Goal: Navigation & Orientation: Find specific page/section

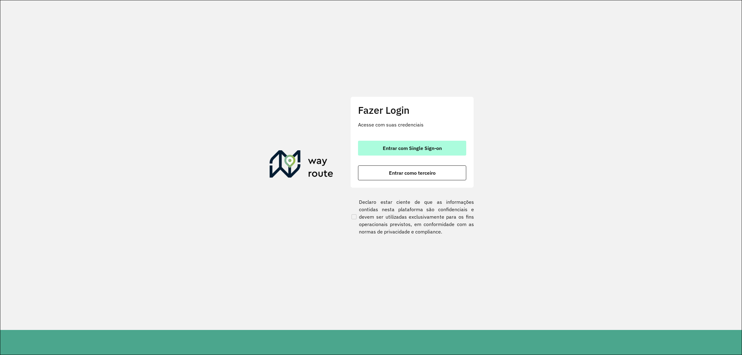
click at [417, 146] on span "Entrar com Single Sign-on" at bounding box center [412, 148] width 59 height 5
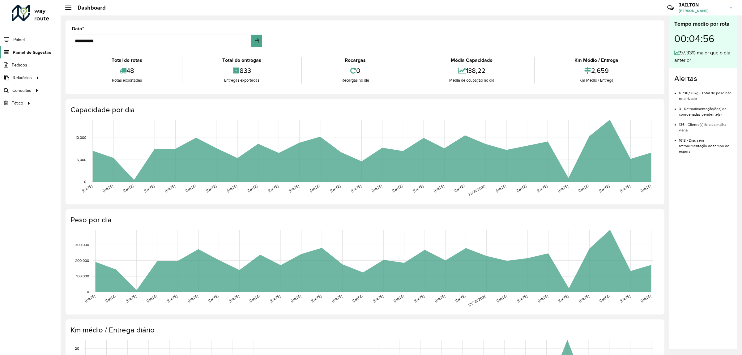
click at [37, 55] on span "Painel de Sugestão" at bounding box center [32, 52] width 39 height 6
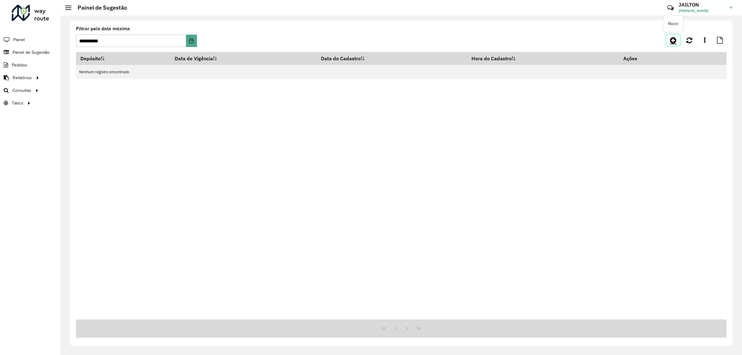
click at [672, 41] on icon at bounding box center [673, 39] width 6 height 7
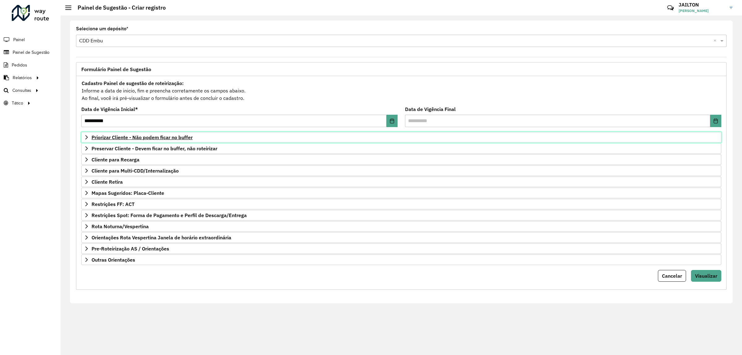
click at [169, 137] on span "Priorizar Cliente - Não podem ficar no buffer" at bounding box center [141, 137] width 101 height 5
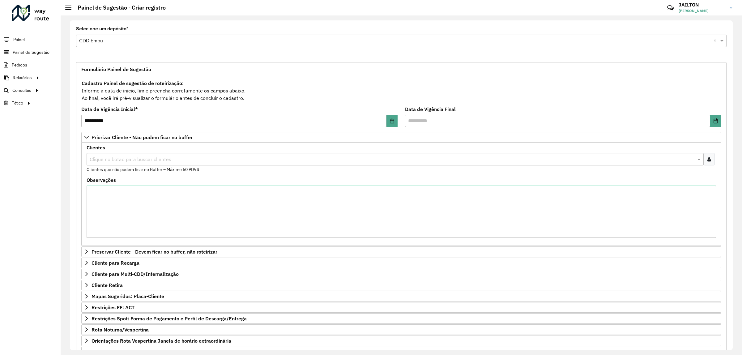
click at [183, 163] on input "text" at bounding box center [392, 159] width 608 height 7
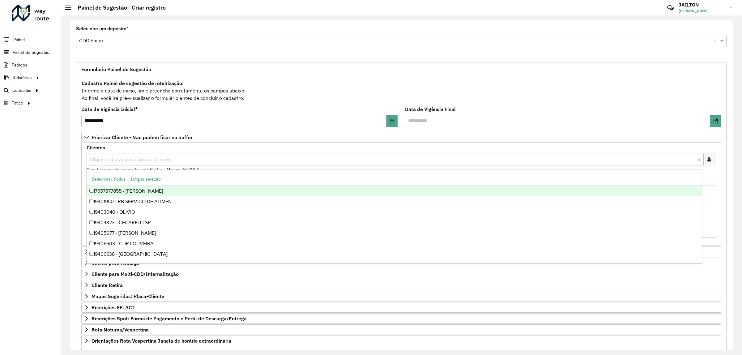
click at [183, 159] on input "text" at bounding box center [392, 159] width 608 height 7
paste input "*****"
type input "*****"
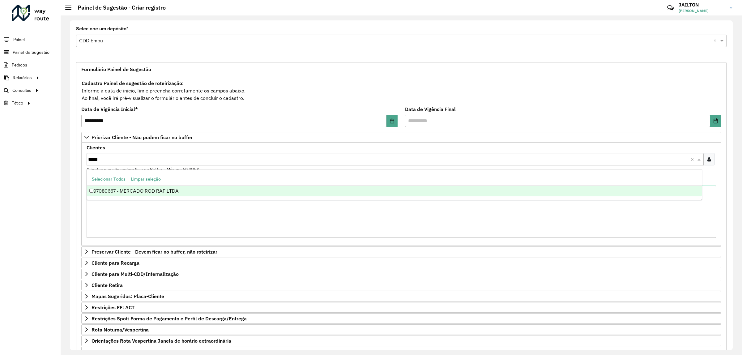
click at [163, 189] on div "97080667 - MERCADO ROD RAF LTDA" at bounding box center [394, 191] width 614 height 11
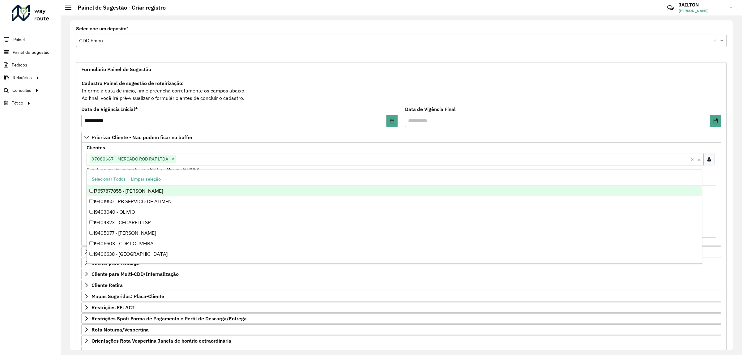
click at [719, 149] on div "Clientes Clique no botão para buscar clientes 97080667 - MERCADO ROD RAF LTDA ×…" at bounding box center [401, 193] width 640 height 103
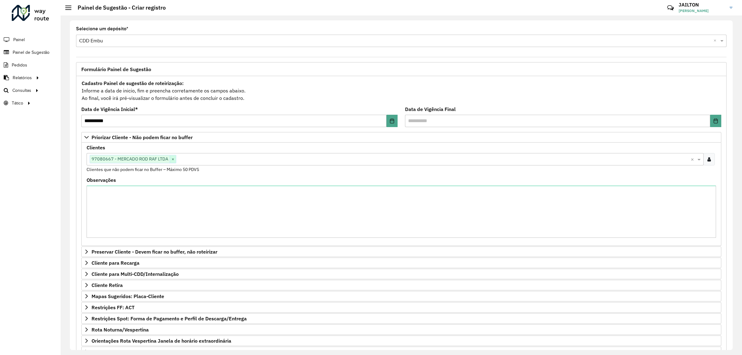
click at [173, 158] on span "×" at bounding box center [173, 158] width 6 height 7
click at [709, 163] on div at bounding box center [708, 159] width 11 height 12
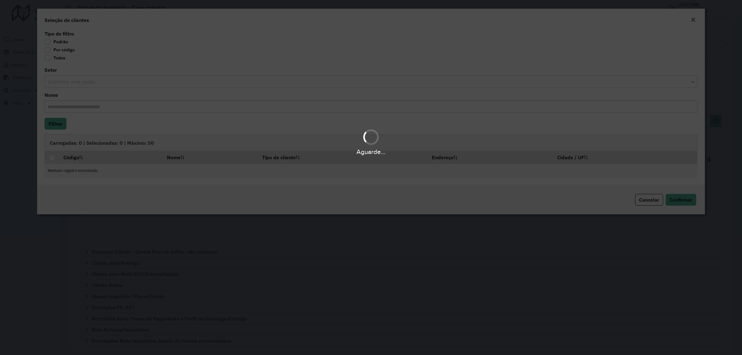
click at [67, 51] on label "Por código" at bounding box center [59, 50] width 30 height 6
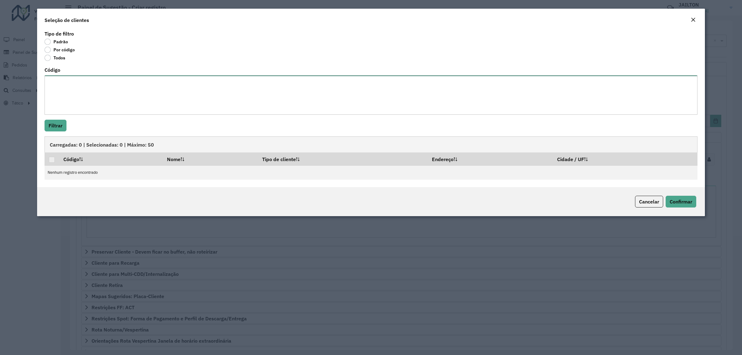
click at [75, 79] on textarea "Código" at bounding box center [370, 94] width 653 height 39
paste textarea "*****"
type textarea "*****"
click at [53, 129] on button "Filtrar" at bounding box center [55, 126] width 22 height 12
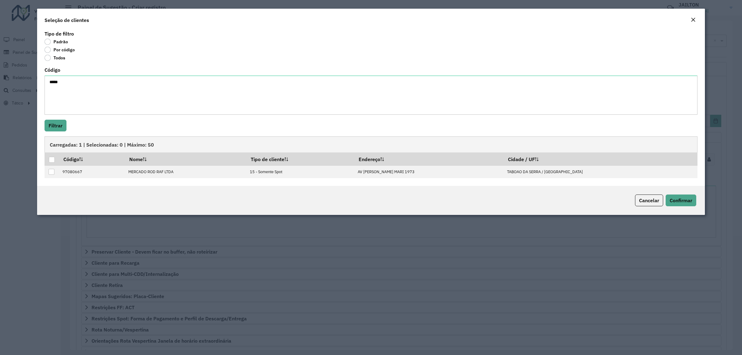
click at [643, 207] on div "Cancelar Confirmar" at bounding box center [370, 200] width 667 height 29
click at [644, 198] on span "Cancelar" at bounding box center [649, 200] width 20 height 6
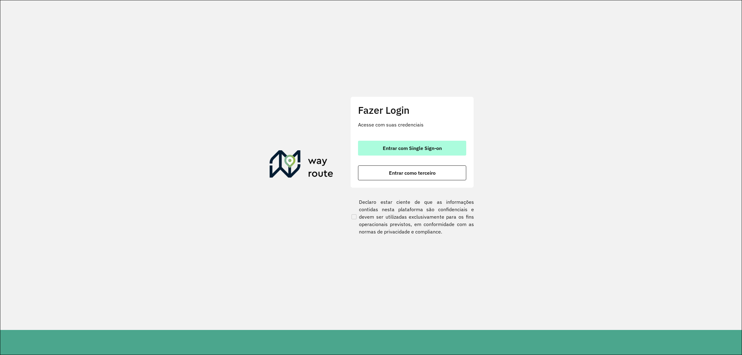
click at [396, 151] on button "Entrar com Single Sign-on" at bounding box center [412, 148] width 108 height 15
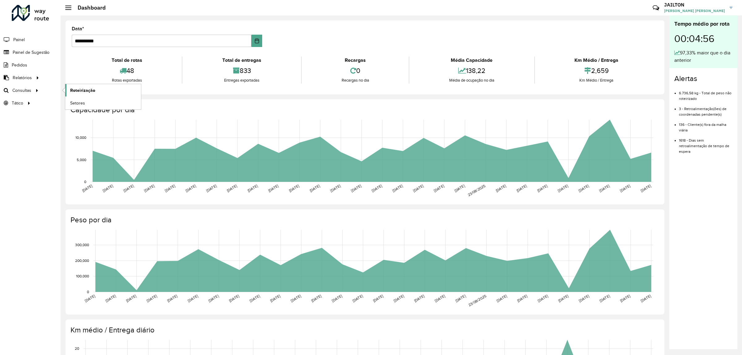
click at [66, 91] on link "Roteirização" at bounding box center [103, 90] width 76 height 12
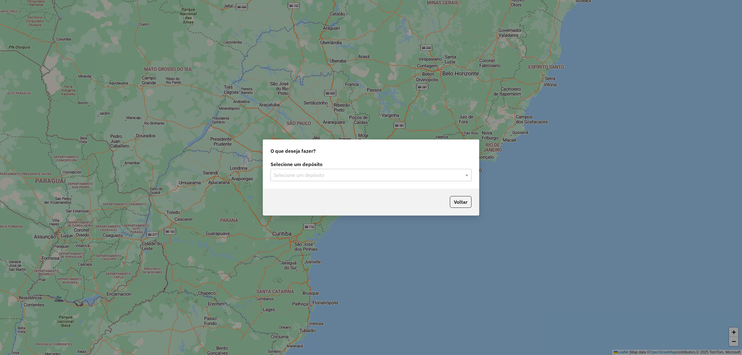
click at [362, 176] on input "text" at bounding box center [364, 175] width 182 height 7
click at [361, 188] on div "CDD Embu" at bounding box center [371, 193] width 200 height 11
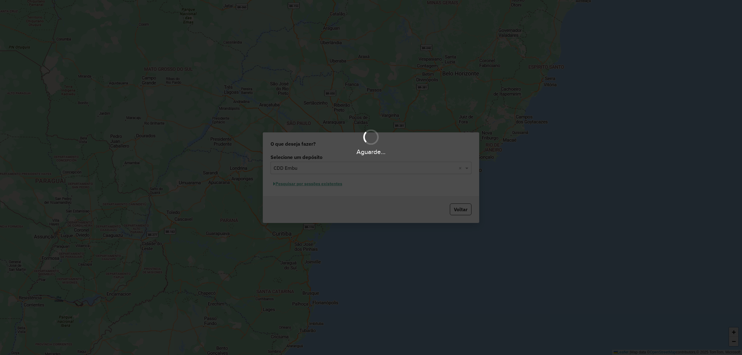
click at [332, 181] on div "Aguarde..." at bounding box center [371, 177] width 742 height 355
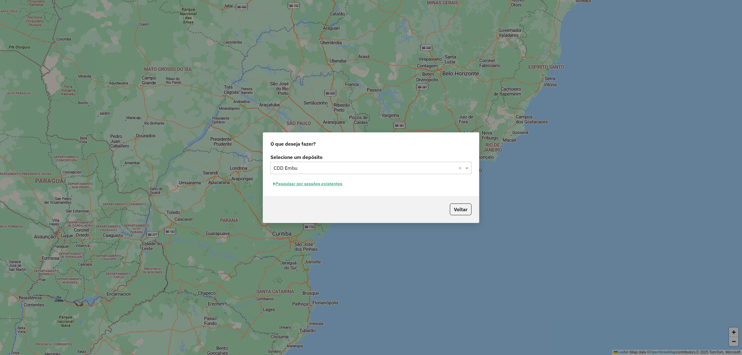
click at [308, 180] on button "Pesquisar por sessões existentes" at bounding box center [307, 184] width 74 height 10
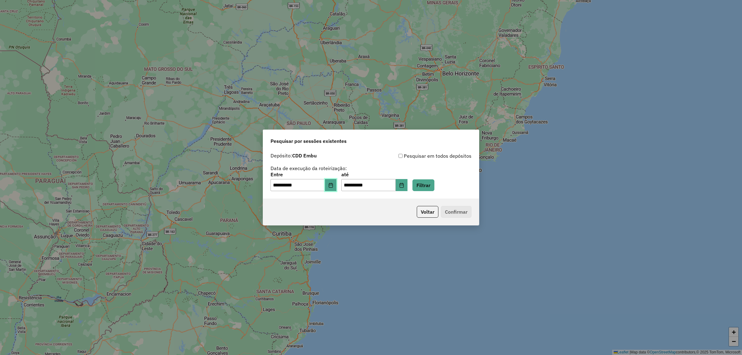
click at [337, 188] on button "Choose Date" at bounding box center [331, 185] width 12 height 12
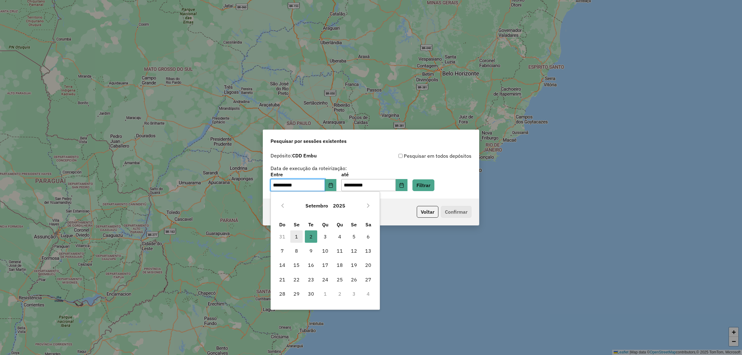
click at [301, 234] on span "1" at bounding box center [296, 236] width 12 height 12
type input "**********"
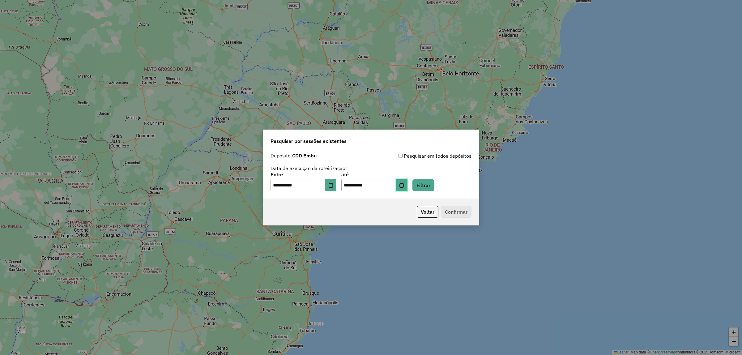
click at [406, 184] on button "Choose Date" at bounding box center [402, 185] width 12 height 12
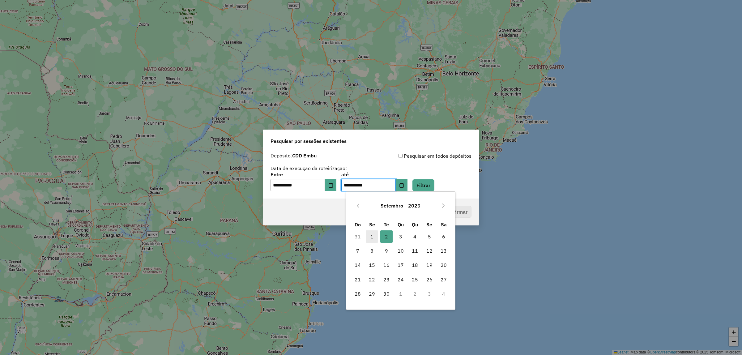
click at [370, 237] on span "1" at bounding box center [372, 236] width 12 height 12
type input "**********"
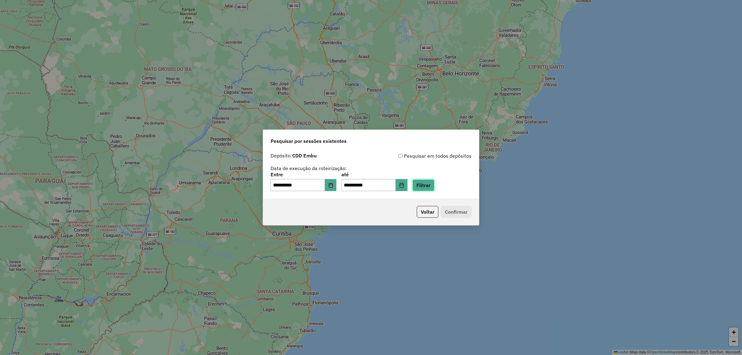
click at [434, 183] on button "Filtrar" at bounding box center [423, 185] width 22 height 12
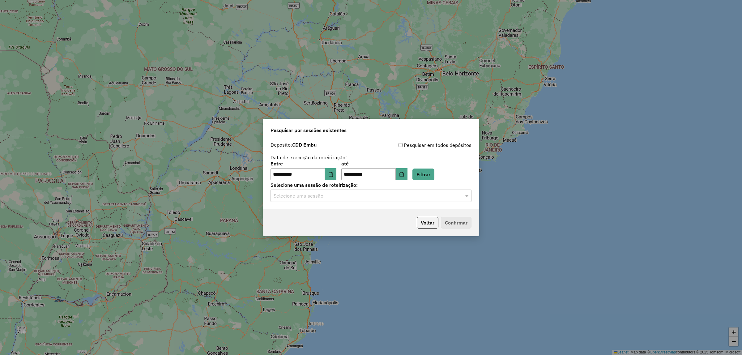
click at [393, 196] on input "text" at bounding box center [364, 195] width 182 height 7
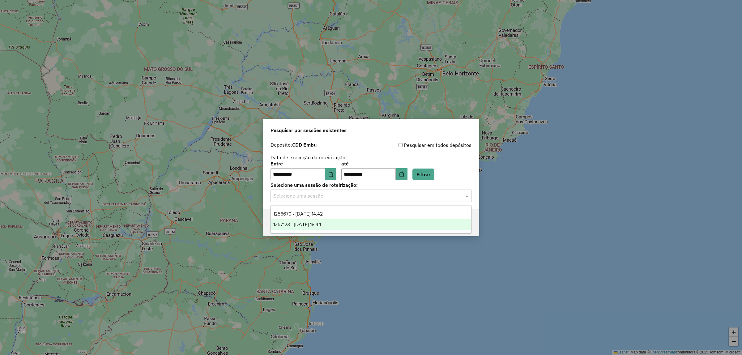
click at [343, 223] on div "1257123 - 01/09/2025 18:44" at bounding box center [371, 224] width 200 height 11
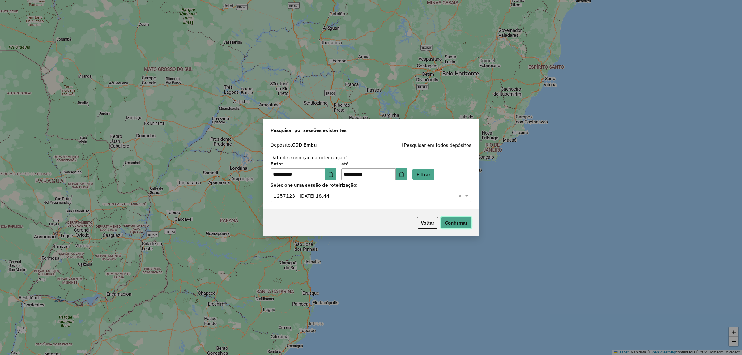
click at [446, 219] on button "Confirmar" at bounding box center [456, 223] width 31 height 12
click at [336, 193] on input "text" at bounding box center [364, 195] width 182 height 7
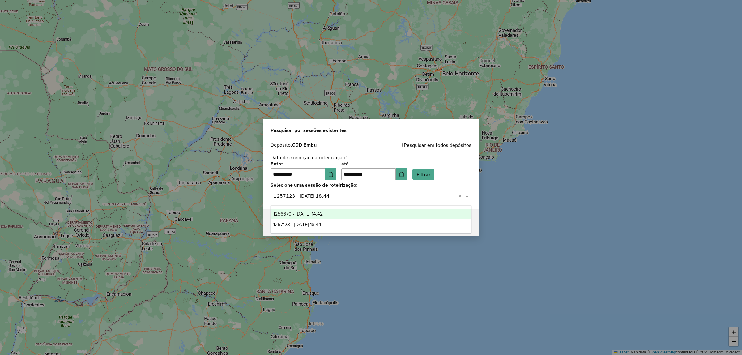
click at [323, 213] on span "1256670 - 01/09/2025 14:42" at bounding box center [297, 213] width 49 height 5
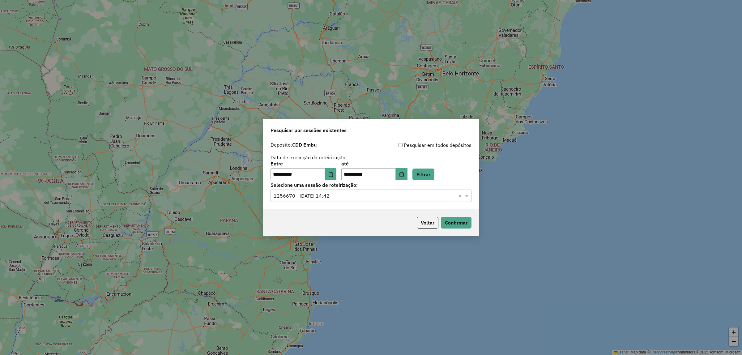
click at [463, 214] on div "Voltar Confirmar" at bounding box center [371, 222] width 216 height 27
click at [467, 223] on button "Confirmar" at bounding box center [456, 223] width 31 height 12
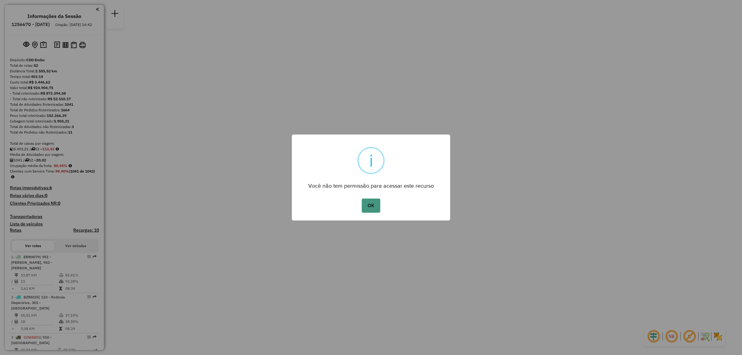
click at [367, 206] on button "OK" at bounding box center [371, 205] width 18 height 14
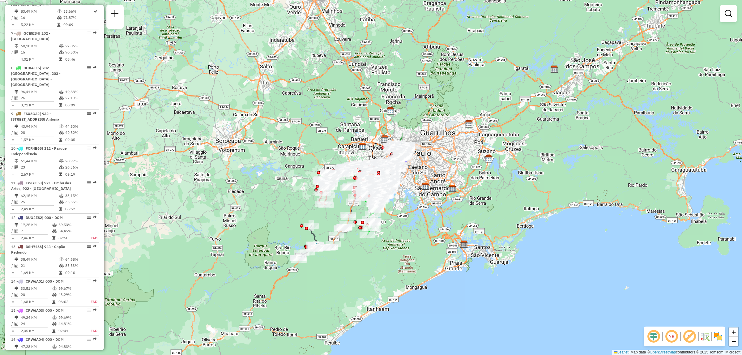
scroll to position [1005, 0]
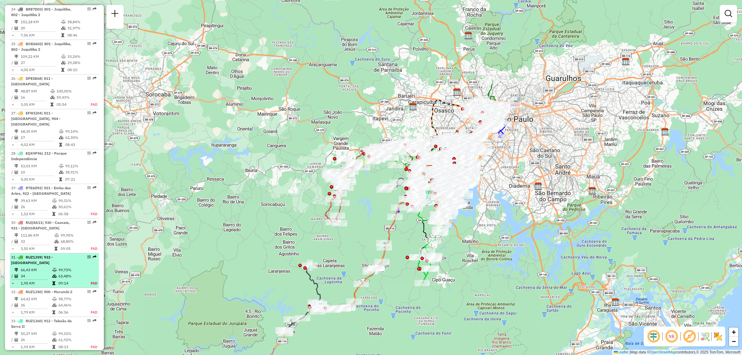
click at [85, 255] on div at bounding box center [87, 257] width 19 height 4
select select "**********"
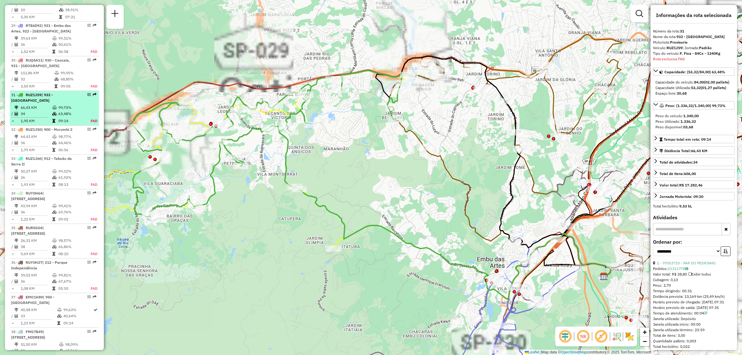
scroll to position [1237, 0]
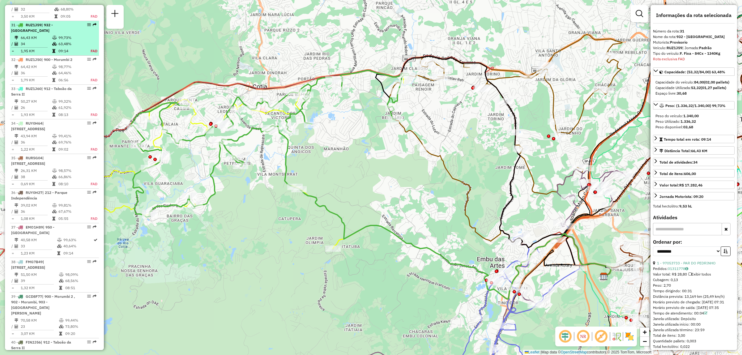
drag, startPoint x: 86, startPoint y: 240, endPoint x: 87, endPoint y: 6, distance: 234.6
click at [87, 21] on li "31 - RUZ1J59 | 932 - Jardim Passárgada 66,43 KM 99,73% / 34 63,48% = 1,95 KM 09…" at bounding box center [54, 38] width 89 height 35
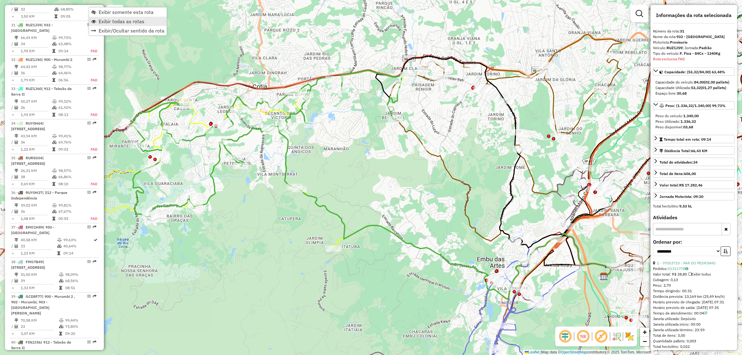
click at [134, 19] on span "Exibir todas as rotas" at bounding box center [122, 21] width 46 height 5
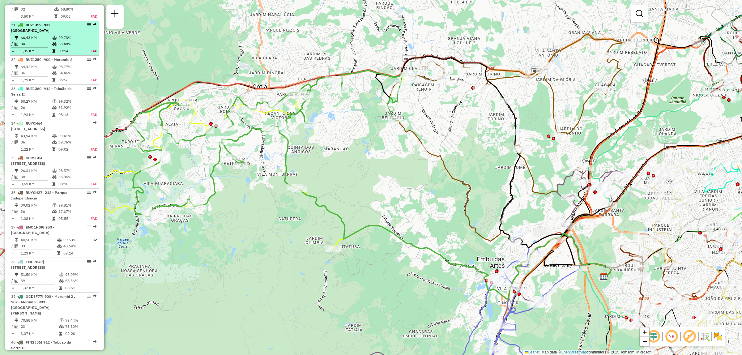
select select "**********"
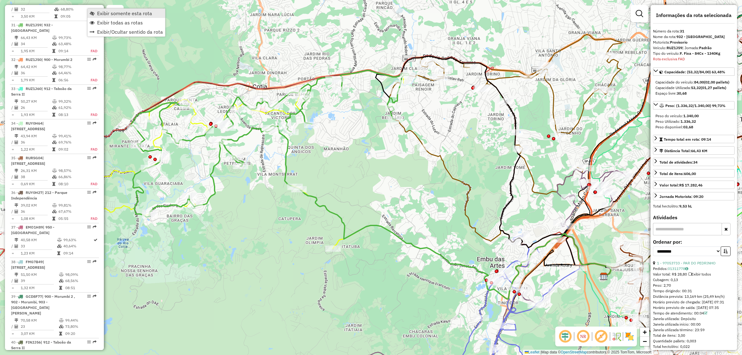
click at [113, 12] on span "Exibir somente esta rota" at bounding box center [124, 13] width 55 height 5
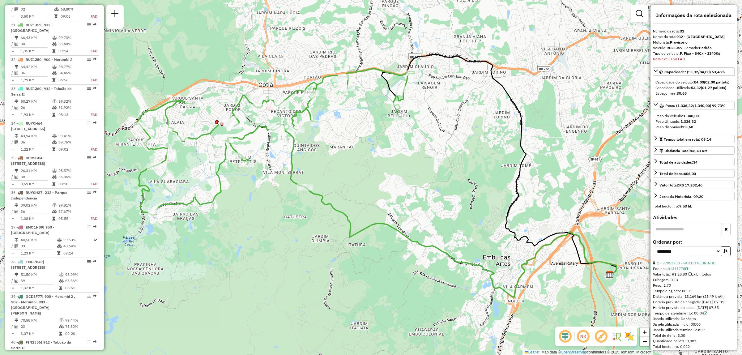
drag, startPoint x: 278, startPoint y: 123, endPoint x: 362, endPoint y: 104, distance: 85.5
click at [362, 104] on icon at bounding box center [276, 142] width 278 height 146
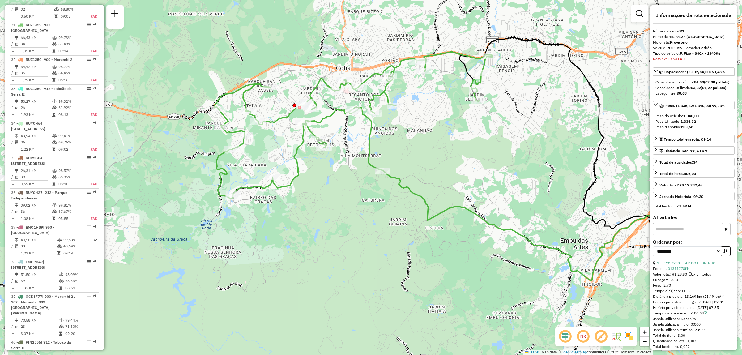
click at [627, 334] on img at bounding box center [629, 336] width 10 height 10
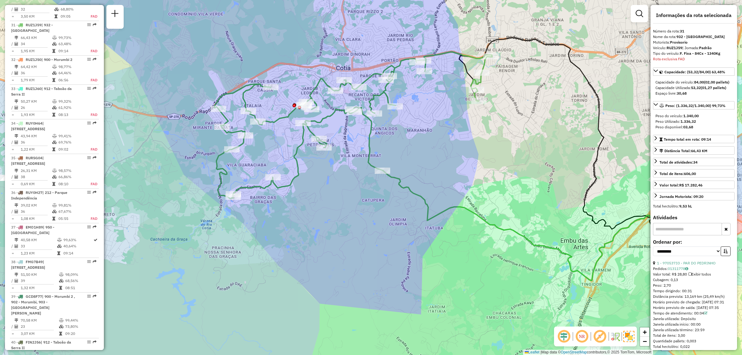
click at [599, 337] on em at bounding box center [599, 336] width 15 height 15
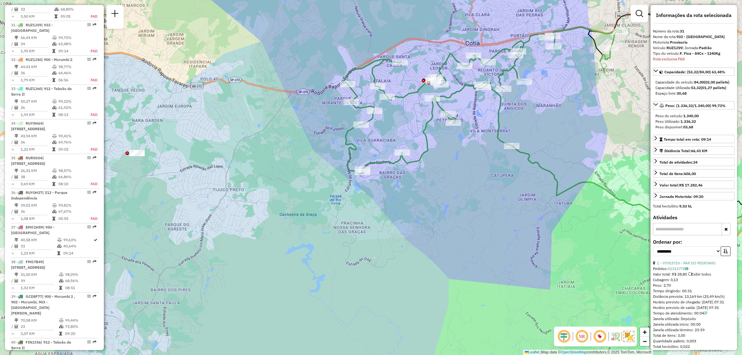
drag, startPoint x: 276, startPoint y: 100, endPoint x: 378, endPoint y: 70, distance: 105.9
click at [378, 70] on div "Janela de atendimento Grade de atendimento Capacidade Transportadoras Veículos …" at bounding box center [371, 177] width 742 height 355
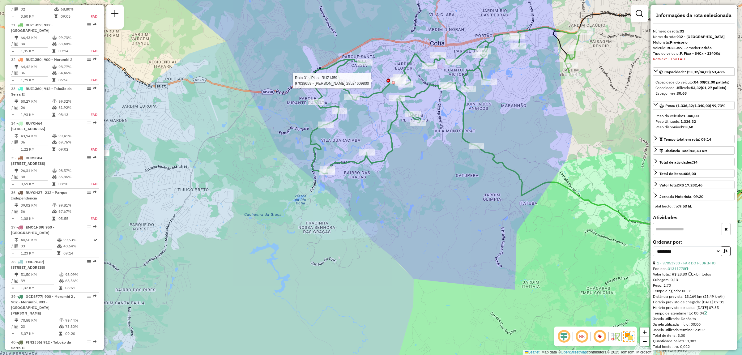
drag, startPoint x: 556, startPoint y: 93, endPoint x: 543, endPoint y: 98, distance: 13.6
click at [543, 98] on div "Rota 31 - Placa RUZ1J59 97038659 - IVANILDO VIEIRA DOS SANTOS 28524609800 Janel…" at bounding box center [371, 177] width 742 height 355
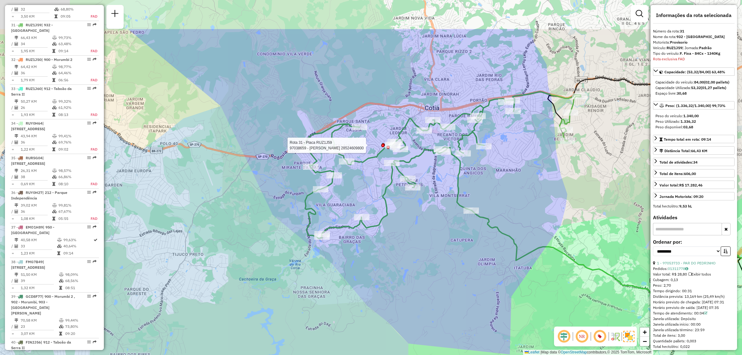
drag, startPoint x: 563, startPoint y: 188, endPoint x: 561, endPoint y: 234, distance: 45.8
click at [561, 247] on icon at bounding box center [626, 265] width 311 height 110
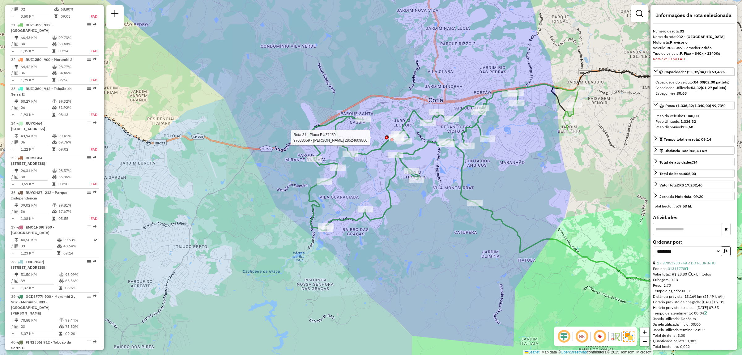
click at [356, 183] on div "Rota 31 - Placa RUZ1J59 97038659 - IVANILDO VIEIRA DOS SANTOS 28524609800 Janel…" at bounding box center [371, 177] width 742 height 355
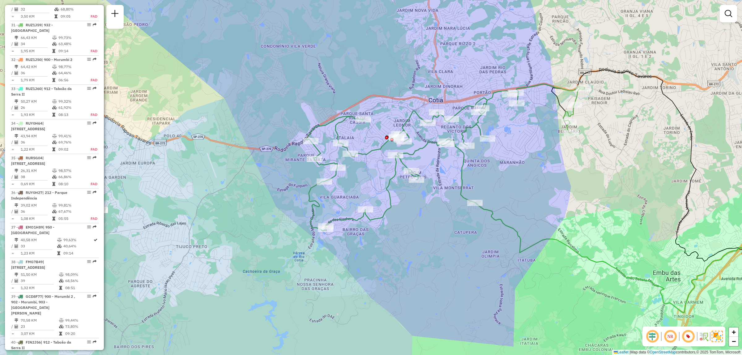
scroll to position [402, 0]
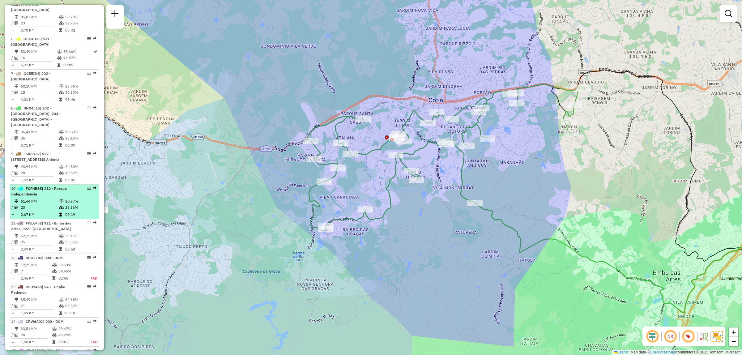
select select "**********"
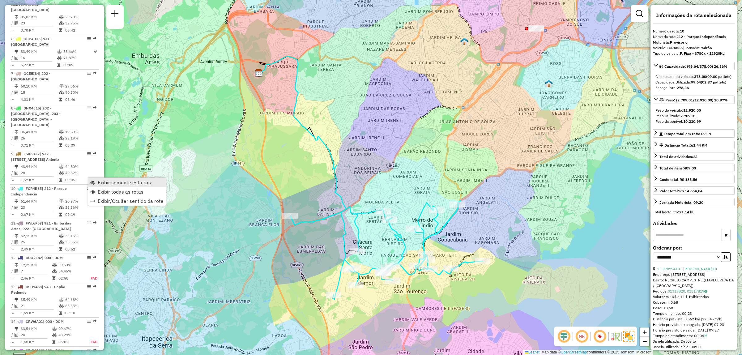
click at [108, 184] on span "Exibir somente esta rota" at bounding box center [125, 182] width 55 height 5
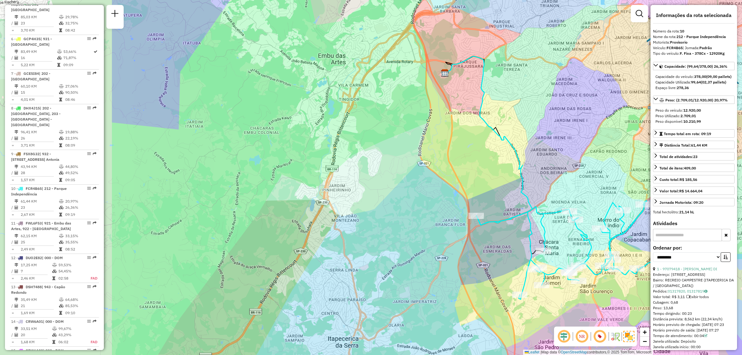
drag, startPoint x: 331, startPoint y: 158, endPoint x: 511, endPoint y: 161, distance: 179.6
click at [511, 161] on div "Janela de atendimento Grade de atendimento Capacidade Transportadoras Veículos …" at bounding box center [371, 177] width 742 height 355
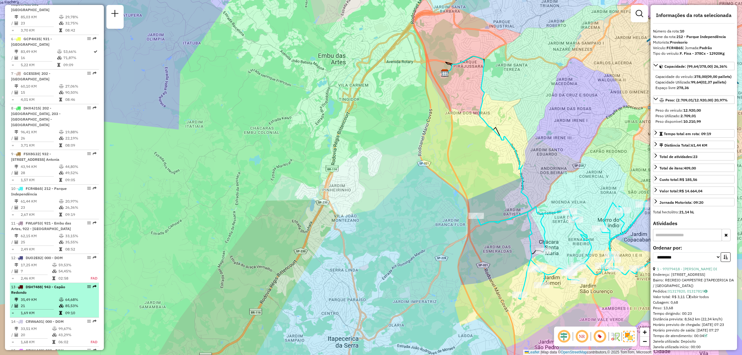
click at [89, 285] on em at bounding box center [89, 287] width 4 height 4
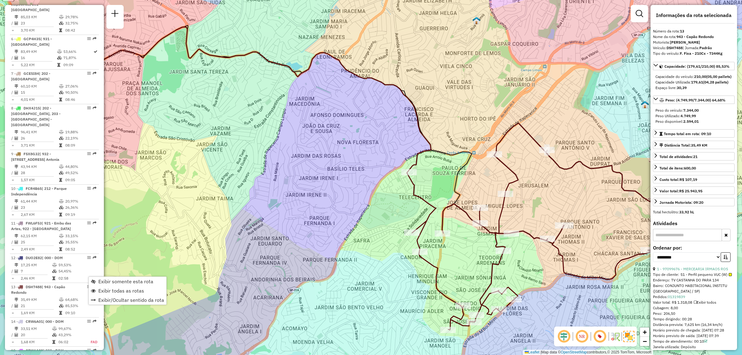
click at [482, 116] on div "Janela de atendimento Grade de atendimento Capacidade Transportadoras Veículos …" at bounding box center [371, 177] width 742 height 355
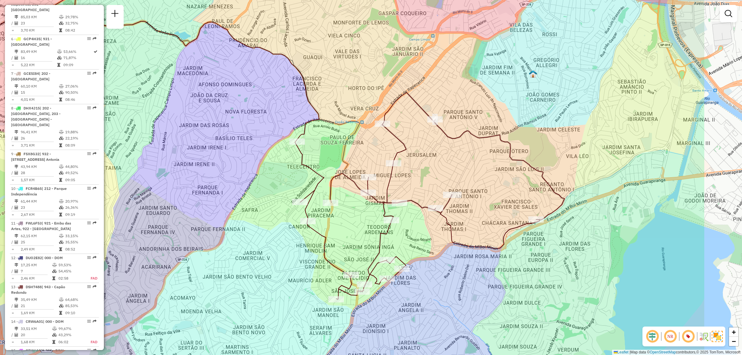
drag, startPoint x: 541, startPoint y: 121, endPoint x: 430, endPoint y: 92, distance: 114.7
click at [430, 92] on div "Janela de atendimento Grade de atendimento Capacidade Transportadoras Veículos …" at bounding box center [371, 177] width 742 height 355
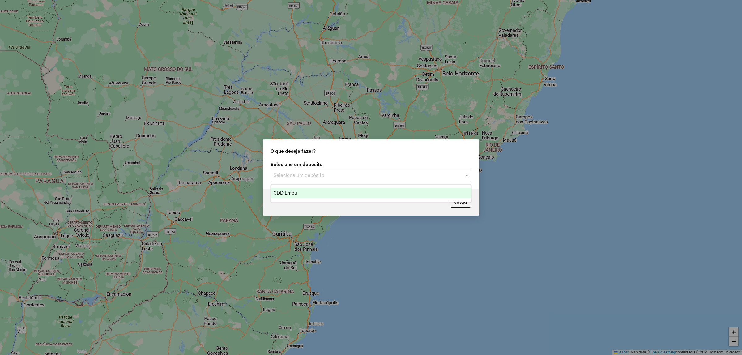
click at [342, 172] on input "text" at bounding box center [364, 175] width 182 height 7
click at [342, 185] on ng-dropdown-panel "CDD Embu" at bounding box center [370, 193] width 201 height 18
click at [346, 198] on ng-dropdown-panel "CDD Embu" at bounding box center [370, 193] width 201 height 18
click at [343, 193] on div "CDD Embu" at bounding box center [371, 193] width 200 height 11
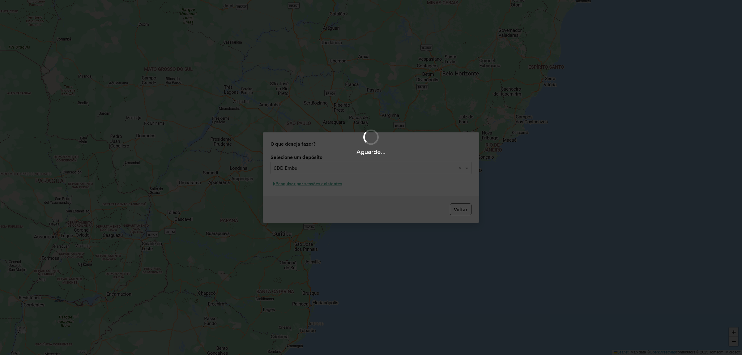
click at [325, 183] on hb-app "Aguarde... Pop-up bloqueado! Seu navegador bloqueou automáticamente a abertura …" at bounding box center [371, 177] width 742 height 355
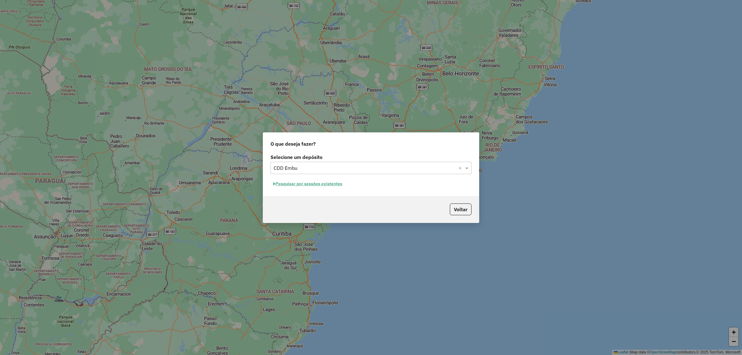
click at [324, 183] on button "Pesquisar por sessões existentes" at bounding box center [307, 184] width 74 height 10
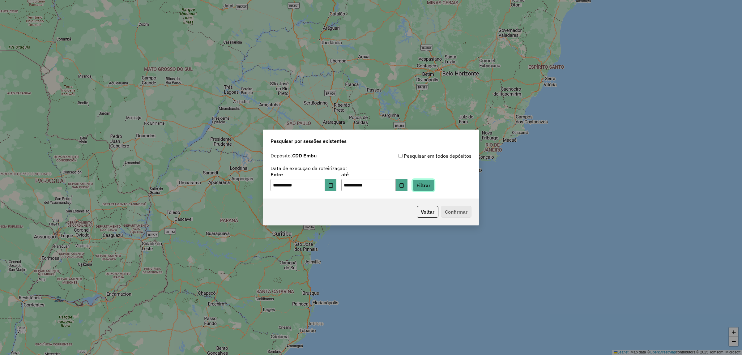
click at [424, 181] on button "Filtrar" at bounding box center [423, 185] width 22 height 12
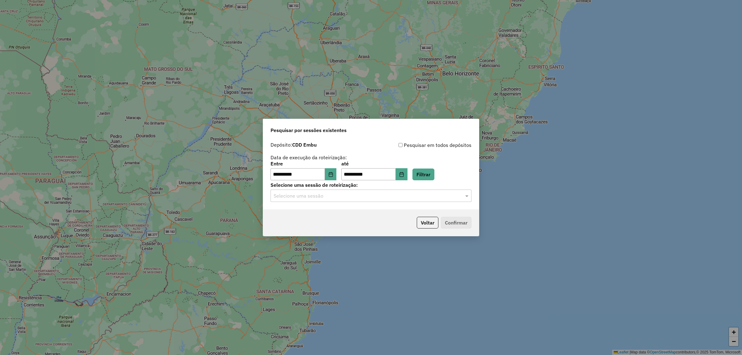
click at [366, 195] on input "text" at bounding box center [364, 195] width 182 height 7
click at [368, 220] on ng-dropdown-panel "1257530 - 02/09/2025 17:59" at bounding box center [370, 214] width 201 height 18
click at [361, 214] on div "1257530 - 02/09/2025 17:59" at bounding box center [371, 214] width 200 height 11
click at [458, 222] on button "Confirmar" at bounding box center [456, 223] width 31 height 12
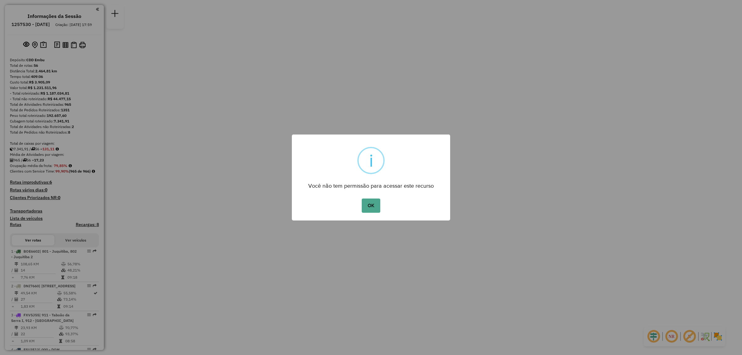
click at [341, 180] on div "Você não tem permissão para acessar este recurso" at bounding box center [371, 184] width 158 height 14
click at [368, 195] on div "× i Você não tem permissão para acessar este recurso OK No Cancel" at bounding box center [371, 177] width 158 height 86
click at [358, 213] on div "OK No Cancel" at bounding box center [371, 205] width 158 height 17
click at [365, 195] on div "× i Você não tem permissão para acessar este recurso OK No Cancel" at bounding box center [371, 177] width 158 height 86
click at [365, 203] on button "OK" at bounding box center [371, 205] width 18 height 14
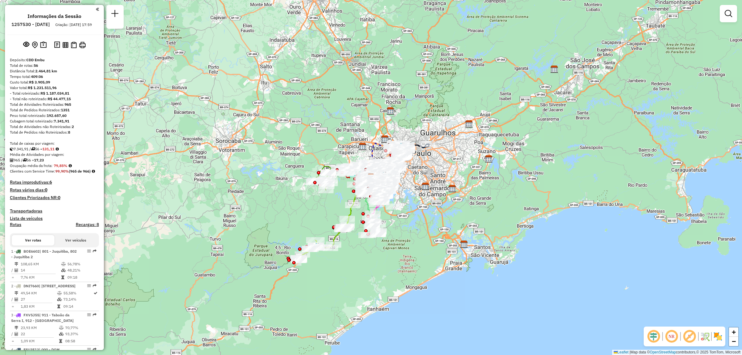
scroll to position [1540, 0]
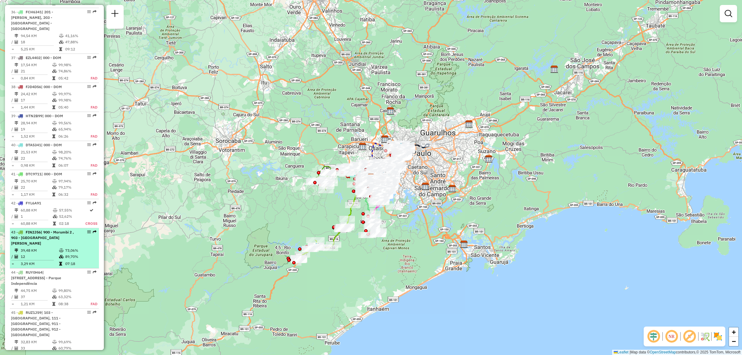
click at [87, 230] on em at bounding box center [89, 232] width 4 height 4
select select "**********"
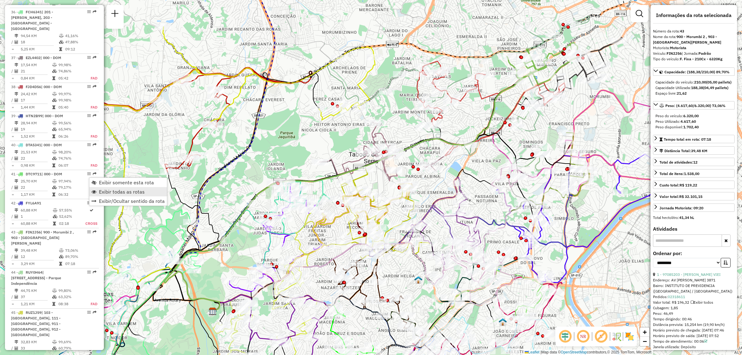
click at [122, 194] on span "Exibir todas as rotas" at bounding box center [122, 191] width 46 height 5
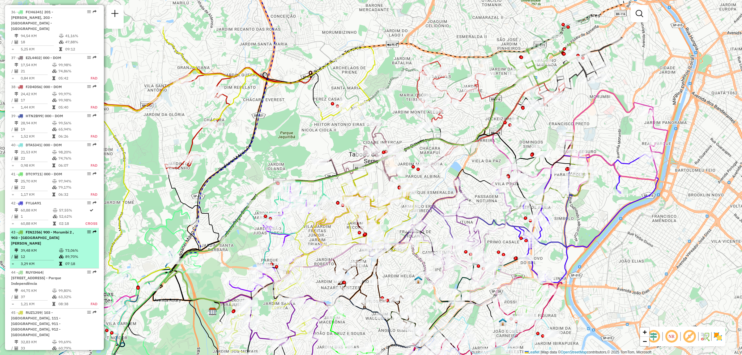
select select "**********"
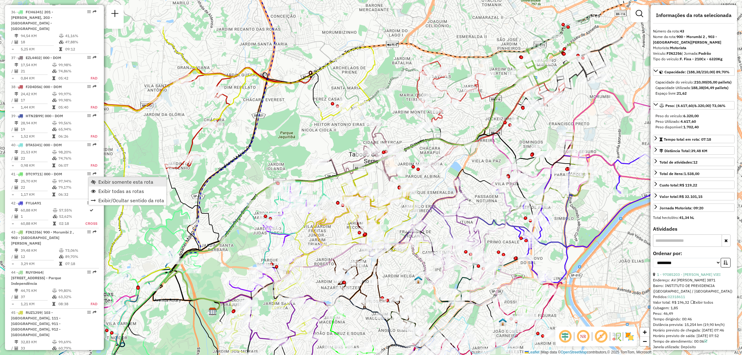
click at [106, 183] on span "Exibir somente esta rota" at bounding box center [125, 181] width 55 height 5
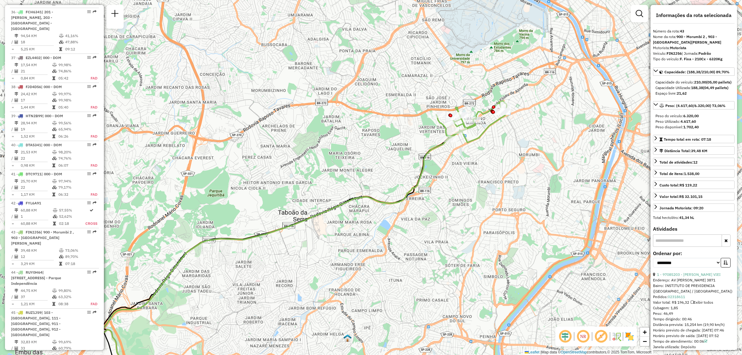
drag, startPoint x: 583, startPoint y: 103, endPoint x: 523, endPoint y: 157, distance: 80.7
click at [523, 157] on div "Janela de atendimento Grade de atendimento Capacidade Transportadoras Veículos …" at bounding box center [371, 177] width 742 height 355
click at [629, 337] on img at bounding box center [629, 336] width 10 height 10
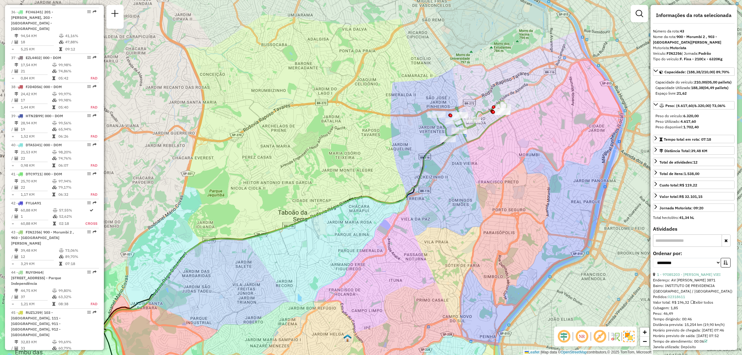
click at [596, 338] on em at bounding box center [599, 336] width 15 height 15
click at [583, 339] on em at bounding box center [581, 336] width 15 height 15
click at [564, 332] on em at bounding box center [563, 336] width 15 height 15
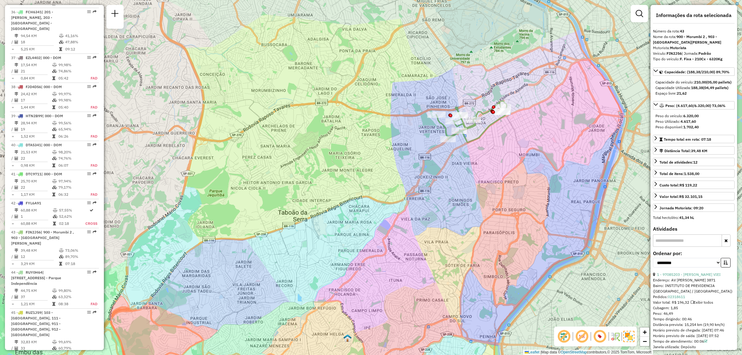
click at [567, 336] on em at bounding box center [563, 336] width 15 height 15
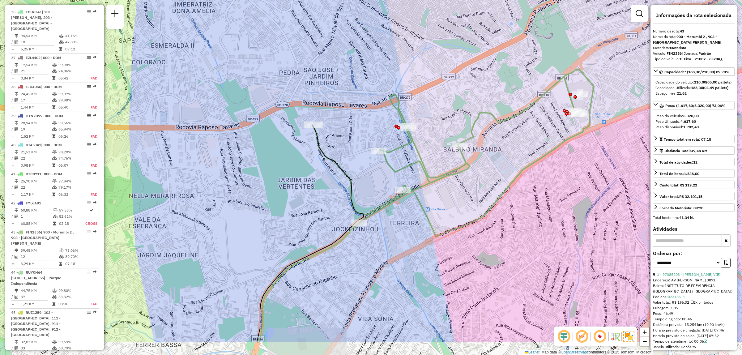
drag, startPoint x: 548, startPoint y: 100, endPoint x: 499, endPoint y: 51, distance: 68.8
click at [499, 51] on div "Janela de atendimento Grade de atendimento Capacidade Transportadoras Veículos …" at bounding box center [371, 177] width 742 height 355
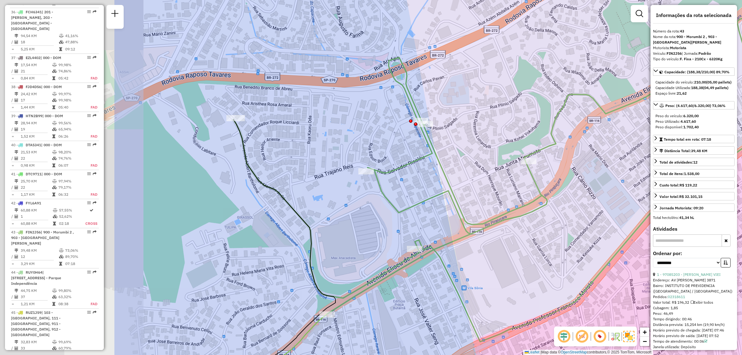
drag, startPoint x: 357, startPoint y: 125, endPoint x: 546, endPoint y: 108, distance: 189.2
click at [546, 108] on div "Janela de atendimento Grade de atendimento Capacidade Transportadoras Veículos …" at bounding box center [371, 177] width 742 height 355
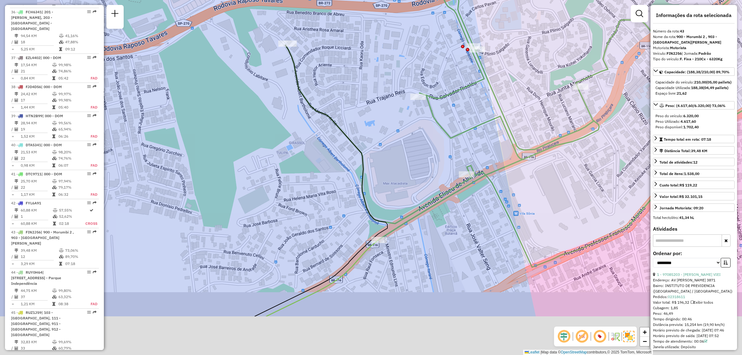
drag, startPoint x: 360, startPoint y: 233, endPoint x: 418, endPoint y: 148, distance: 102.9
click at [417, 149] on div "Janela de atendimento Grade de atendimento Capacidade Transportadoras Veículos …" at bounding box center [371, 177] width 742 height 355
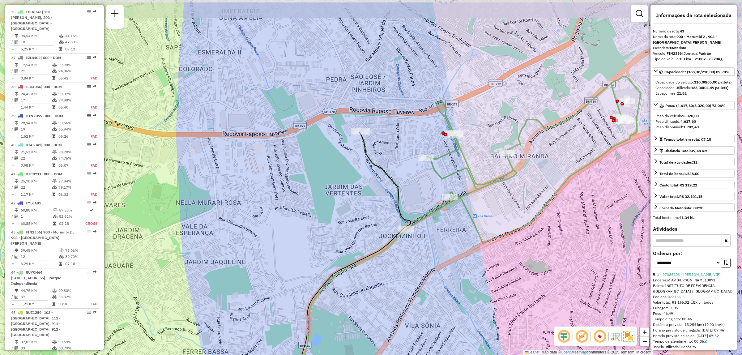
drag, startPoint x: 472, startPoint y: 76, endPoint x: 466, endPoint y: 116, distance: 40.3
click at [466, 116] on div "Janela de atendimento Grade de atendimento Capacidade Transportadoras Veículos …" at bounding box center [371, 177] width 742 height 355
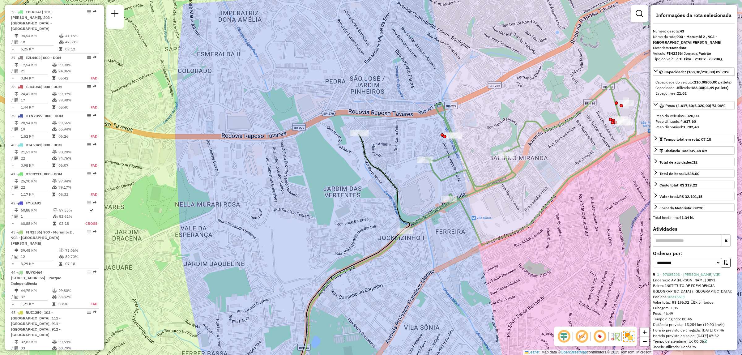
scroll to position [651, 0]
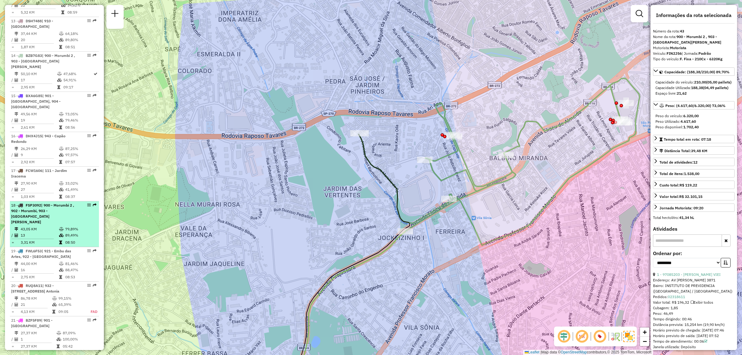
click at [87, 203] on em at bounding box center [89, 205] width 4 height 4
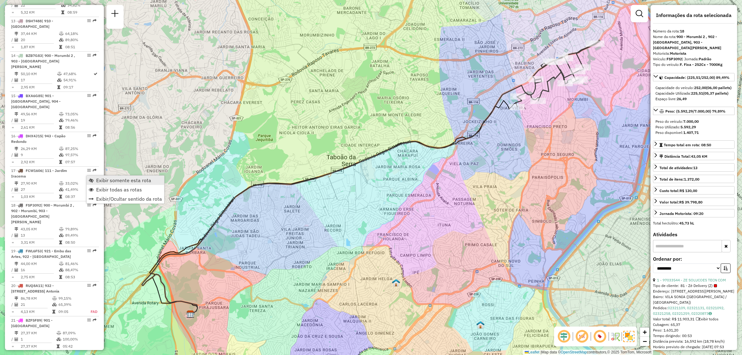
click at [129, 178] on span "Exibir somente esta rota" at bounding box center [123, 180] width 55 height 5
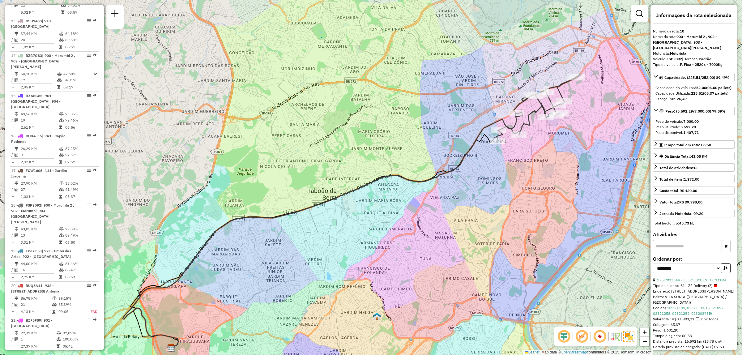
drag, startPoint x: 628, startPoint y: 59, endPoint x: 609, endPoint y: 93, distance: 38.6
click at [609, 93] on div "Janela de atendimento Grade de atendimento Capacidade Transportadoras Veículos …" at bounding box center [371, 177] width 742 height 355
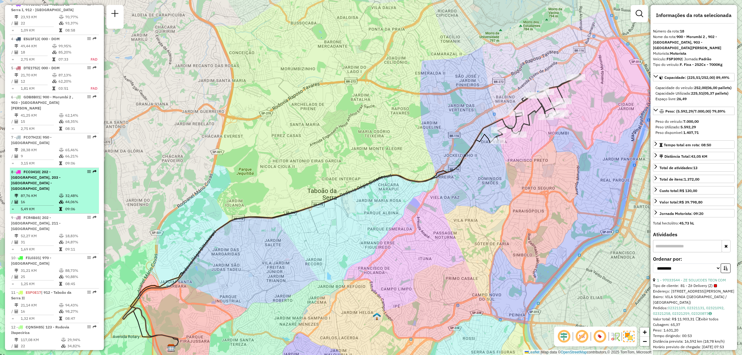
click at [88, 173] on em at bounding box center [89, 172] width 4 height 4
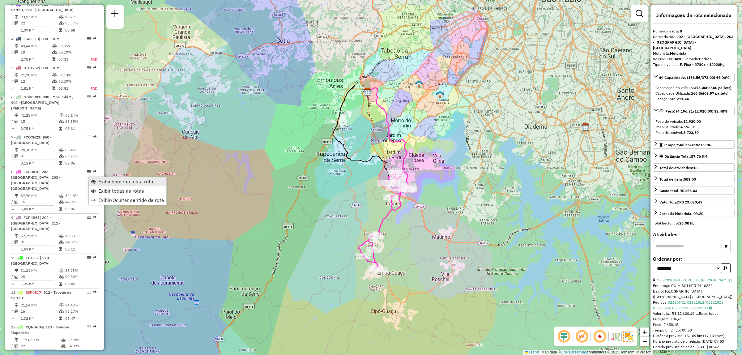
click at [134, 180] on span "Exibir somente esta rota" at bounding box center [125, 181] width 55 height 5
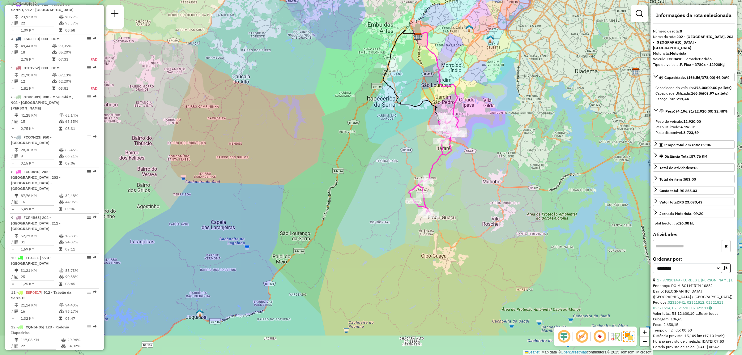
drag, startPoint x: 332, startPoint y: 225, endPoint x: 383, endPoint y: 169, distance: 74.8
click at [383, 169] on div "Janela de atendimento Grade de atendimento Capacidade Transportadoras Veículos …" at bounding box center [371, 177] width 742 height 355
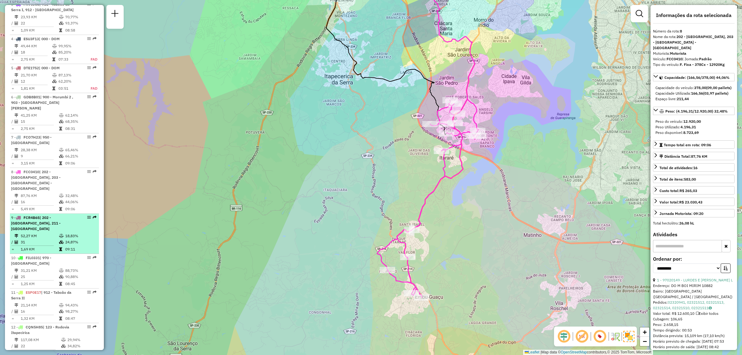
click at [84, 215] on div at bounding box center [87, 217] width 19 height 4
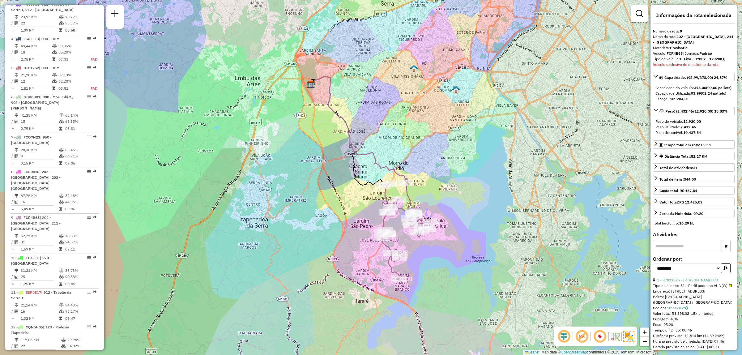
drag, startPoint x: 87, startPoint y: 209, endPoint x: 446, endPoint y: 108, distance: 373.2
click at [446, 108] on div "Janela de atendimento Grade de atendimento Capacidade Transportadoras Veículos …" at bounding box center [371, 177] width 742 height 355
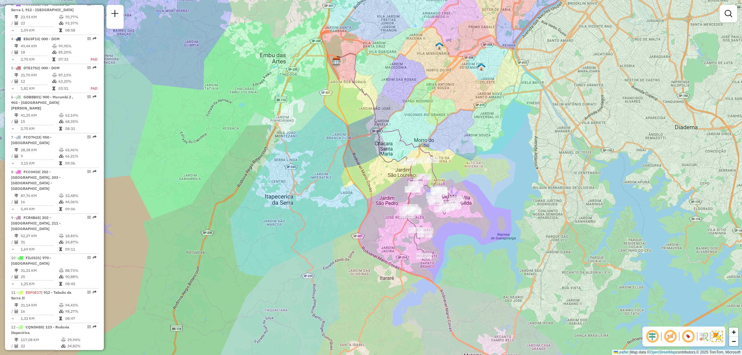
drag, startPoint x: 388, startPoint y: 161, endPoint x: 418, endPoint y: 137, distance: 38.4
click at [418, 137] on div "Janela de atendimento Grade de atendimento Capacidade Transportadoras Veículos …" at bounding box center [371, 177] width 742 height 355
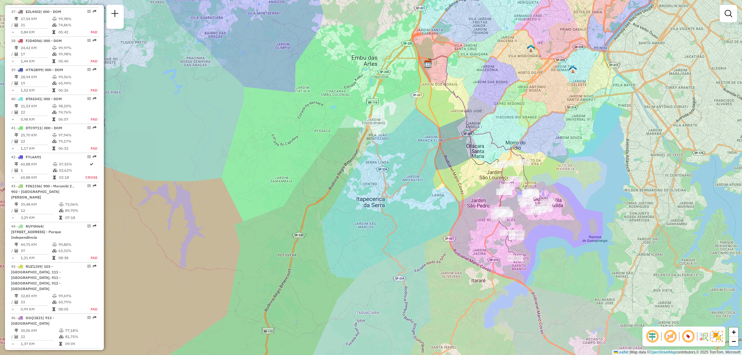
scroll to position [2033, 0]
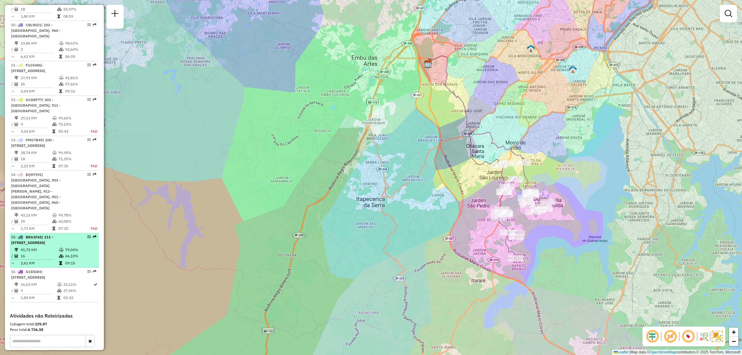
select select "**********"
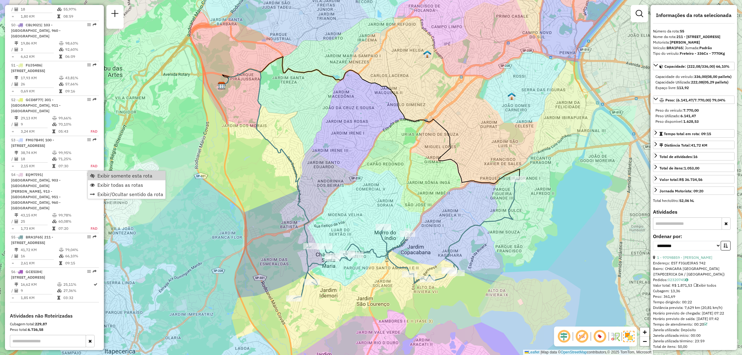
click at [410, 178] on div "Janela de atendimento Grade de atendimento Capacidade Transportadoras Veículos …" at bounding box center [371, 177] width 742 height 355
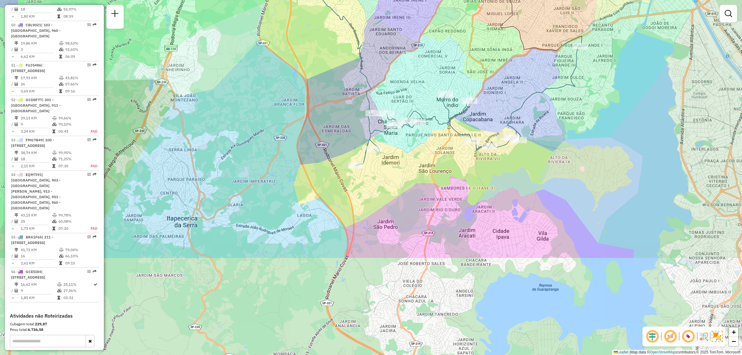
drag, startPoint x: 428, startPoint y: 181, endPoint x: 486, endPoint y: 51, distance: 142.1
click at [486, 51] on div "Janela de atendimento Grade de atendimento Capacidade Transportadoras Veículos …" at bounding box center [371, 177] width 742 height 355
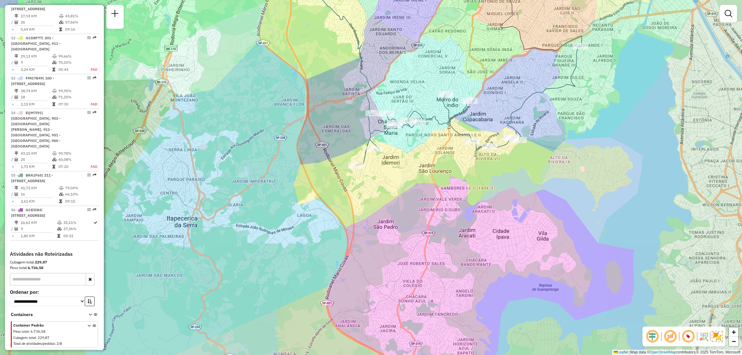
scroll to position [1049, 0]
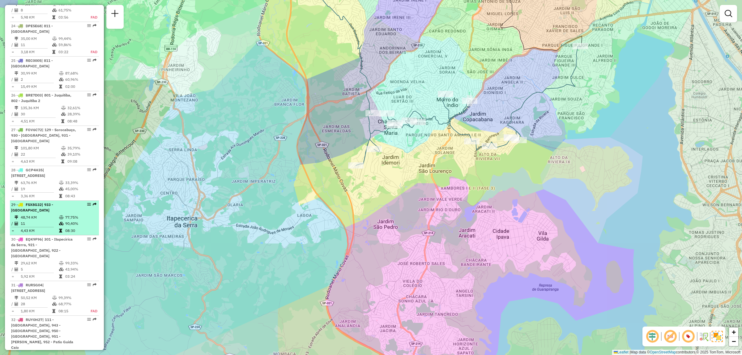
click at [87, 202] on em at bounding box center [89, 204] width 4 height 4
select select "**********"
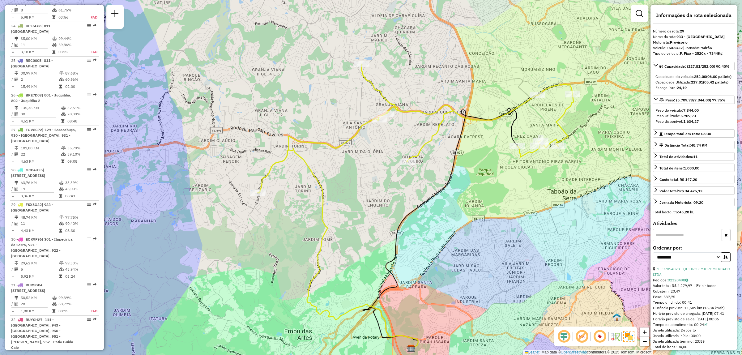
drag, startPoint x: 301, startPoint y: 34, endPoint x: 344, endPoint y: 62, distance: 51.1
click at [344, 62] on div "Janela de atendimento Grade de atendimento Capacidade Transportadoras Veículos …" at bounding box center [371, 177] width 742 height 355
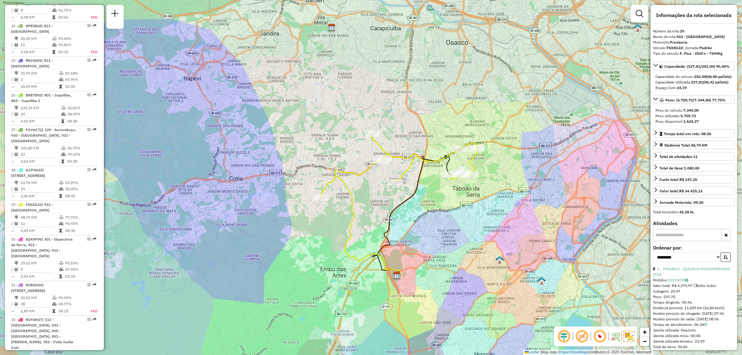
drag, startPoint x: 404, startPoint y: 264, endPoint x: 411, endPoint y: 278, distance: 15.9
click at [411, 278] on div "Janela de atendimento Grade de atendimento Capacidade Transportadoras Veículos …" at bounding box center [371, 177] width 742 height 355
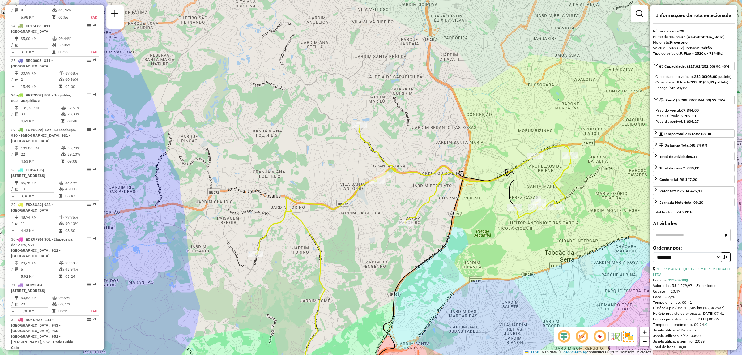
drag, startPoint x: 409, startPoint y: 135, endPoint x: 502, endPoint y: 115, distance: 95.2
click at [502, 115] on div "Janela de atendimento Grade de atendimento Capacidade Transportadoras Veículos …" at bounding box center [371, 177] width 742 height 355
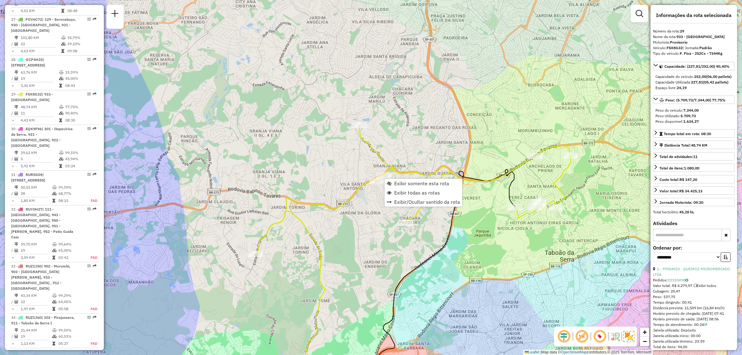
scroll to position [1218, 0]
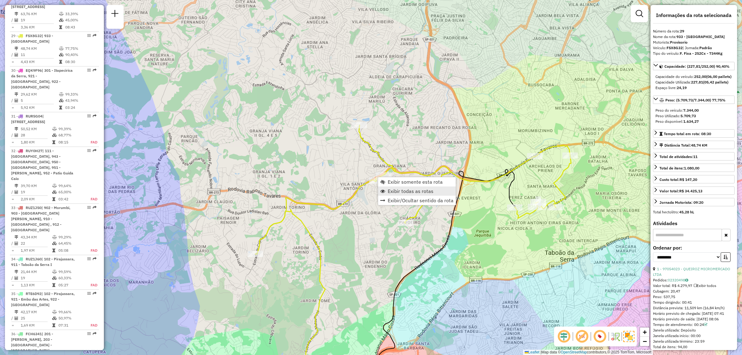
click at [422, 189] on span "Exibir todas as rotas" at bounding box center [411, 191] width 46 height 5
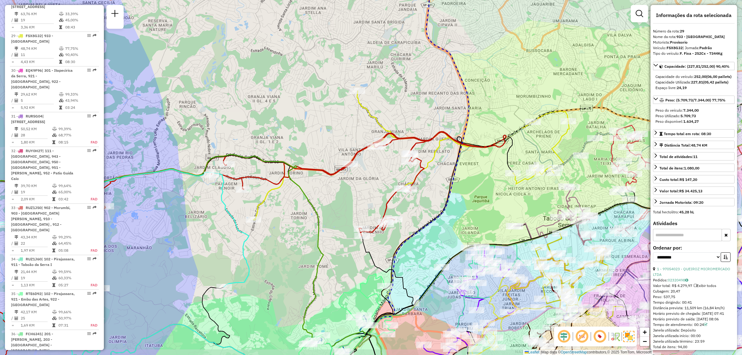
drag, startPoint x: 424, startPoint y: 135, endPoint x: 421, endPoint y: 101, distance: 34.4
click at [421, 101] on div "Janela de atendimento Grade de atendimento Capacidade Transportadoras Veículos …" at bounding box center [371, 177] width 742 height 355
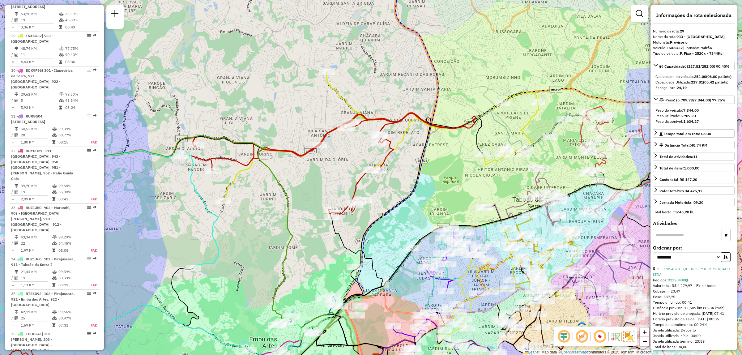
drag, startPoint x: 358, startPoint y: 212, endPoint x: 328, endPoint y: 193, distance: 35.4
click at [328, 193] on div "Janela de atendimento Grade de atendimento Capacidade Transportadoras Veículos …" at bounding box center [371, 177] width 742 height 355
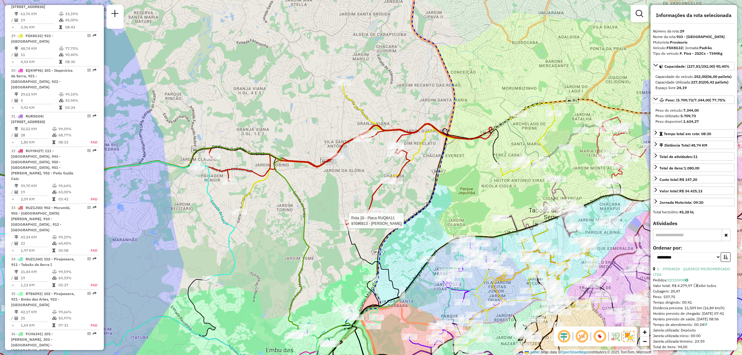
drag, startPoint x: 561, startPoint y: 78, endPoint x: 582, endPoint y: 87, distance: 22.4
click at [582, 87] on div "Rota 20 - Placa RUQ8A11 97096813 - GABRIELA MONTEIRO Janela de atendimento Grad…" at bounding box center [371, 177] width 742 height 355
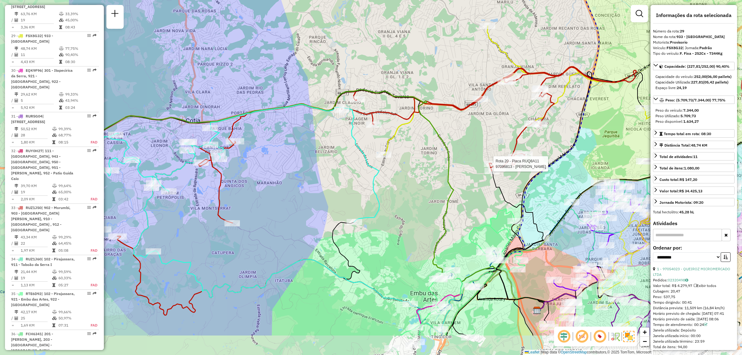
drag, startPoint x: 345, startPoint y: 156, endPoint x: 489, endPoint y: 101, distance: 153.4
click at [489, 101] on div "Rota 20 - Placa RUQ8A11 97096813 - GABRIELA MONTEIRO Janela de atendimento Grad…" at bounding box center [371, 177] width 742 height 355
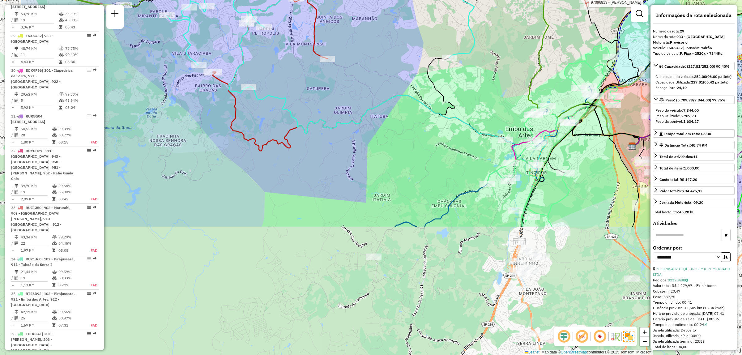
drag, startPoint x: 285, startPoint y: 203, endPoint x: 356, endPoint y: 27, distance: 190.1
click at [356, 27] on div "Rota 20 - Placa RUQ8A11 97096813 - GABRIELA MONTEIRO Janela de atendimento Grad…" at bounding box center [371, 177] width 742 height 355
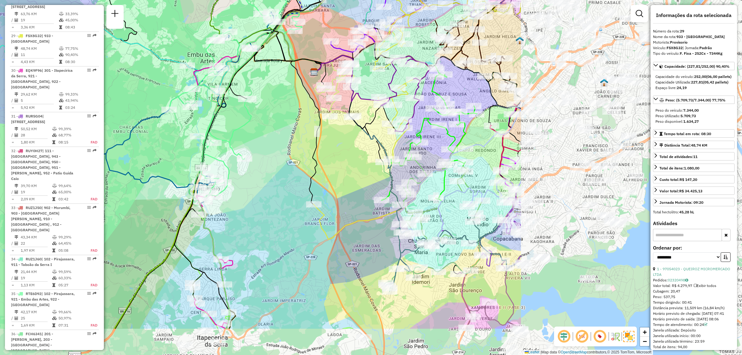
drag, startPoint x: 597, startPoint y: 170, endPoint x: 304, endPoint y: 108, distance: 298.9
click at [302, 108] on div "Rota 20 - Placa RUQ8A11 97096813 - GABRIELA MONTEIRO Janela de atendimento Grad…" at bounding box center [371, 177] width 742 height 355
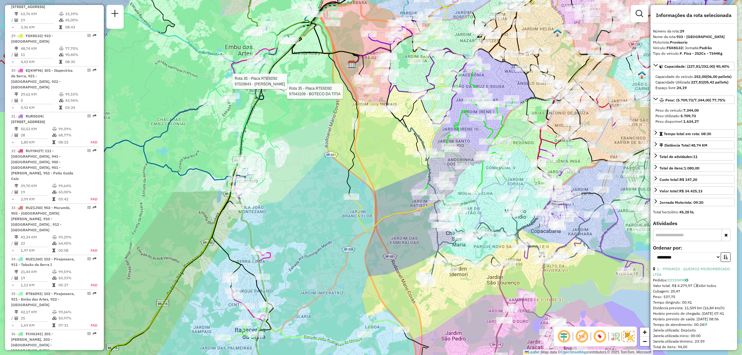
drag, startPoint x: 502, startPoint y: 212, endPoint x: 541, endPoint y: 205, distance: 39.2
click at [541, 205] on div "Rota 20 - Placa RUQ8A11 97096813 - GABRIELA MONTEIRO Rota 35 - Placa RTE6D92 97…" at bounding box center [371, 177] width 742 height 355
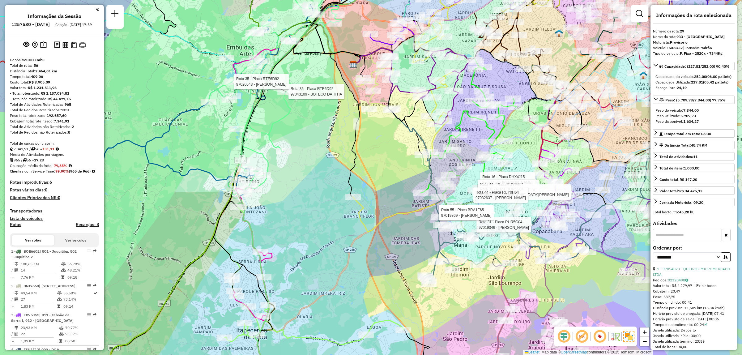
scroll to position [582, 0]
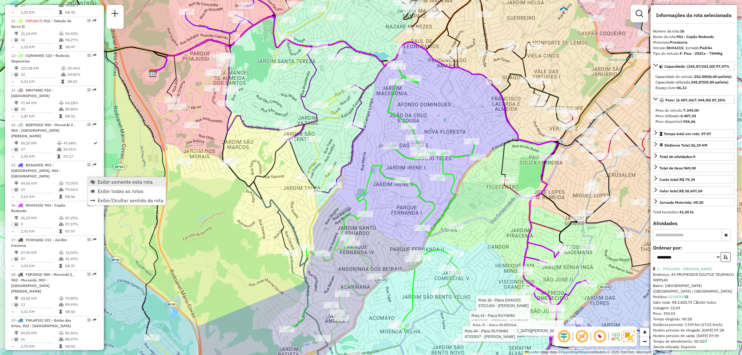
click at [139, 180] on span "Exibir somente esta rota" at bounding box center [125, 181] width 55 height 5
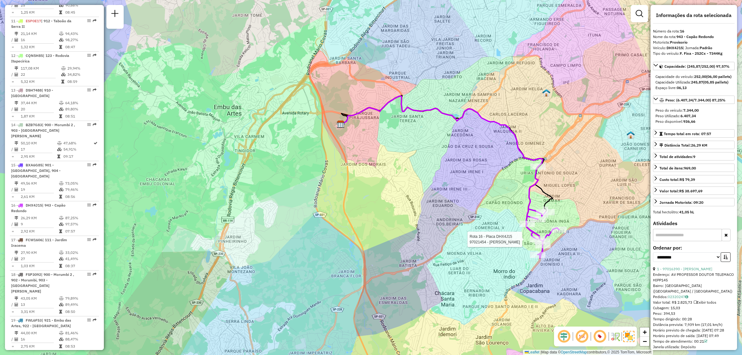
click at [617, 263] on div "Rota 16 - Placa DHX4J15 97021454 - EDIVALDO LELIS MACED Janela de atendimento G…" at bounding box center [371, 177] width 742 height 355
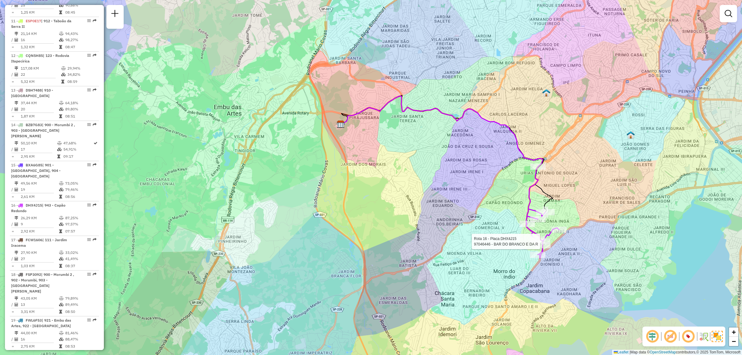
select select "**********"
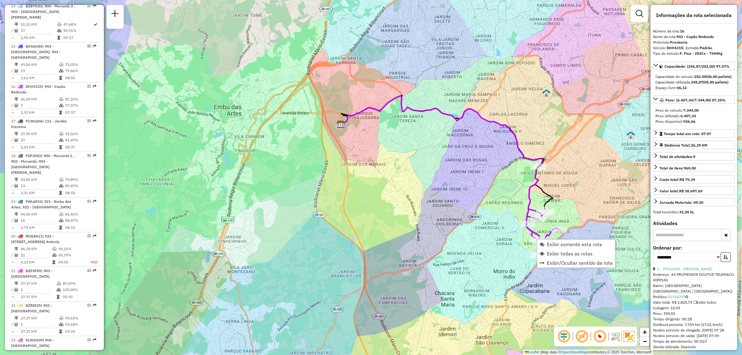
scroll to position [750, 0]
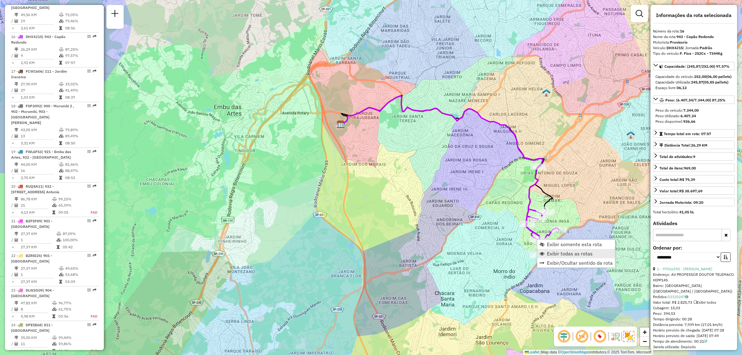
click at [573, 252] on span "Exibir todas as rotas" at bounding box center [570, 253] width 46 height 5
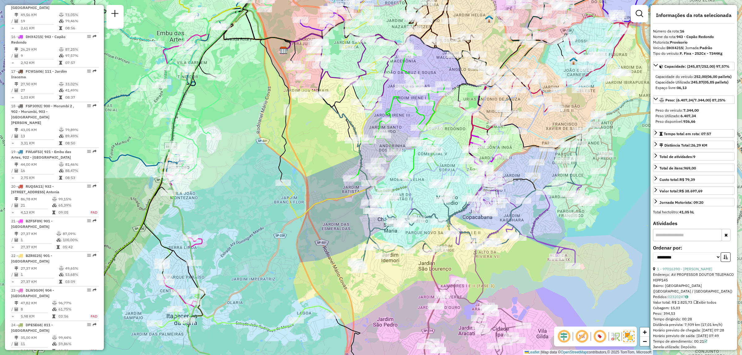
drag, startPoint x: 623, startPoint y: 268, endPoint x: 590, endPoint y: 238, distance: 44.6
click at [590, 238] on div "Janela de atendimento Grade de atendimento Capacidade Transportadoras Veículos …" at bounding box center [371, 177] width 742 height 355
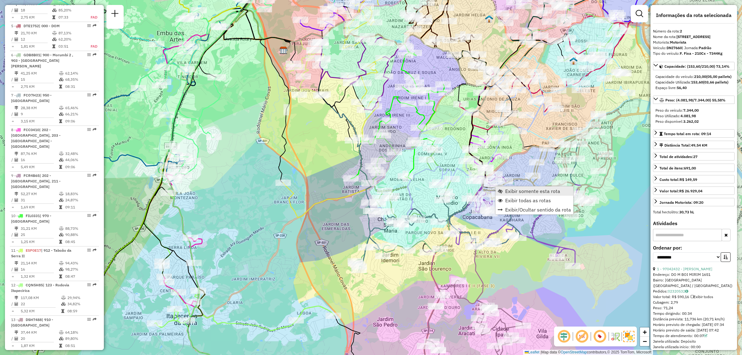
scroll to position [282, 0]
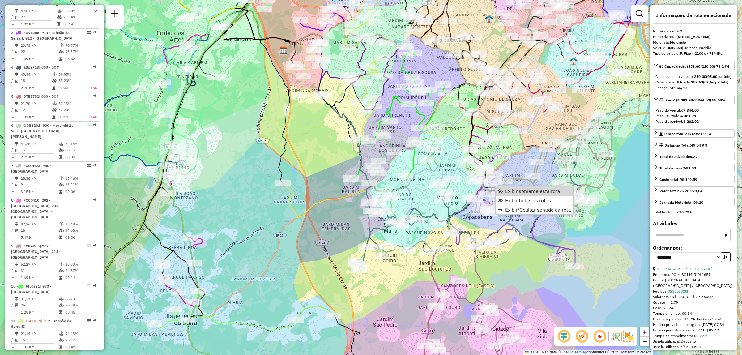
click at [536, 184] on icon at bounding box center [551, 162] width 137 height 106
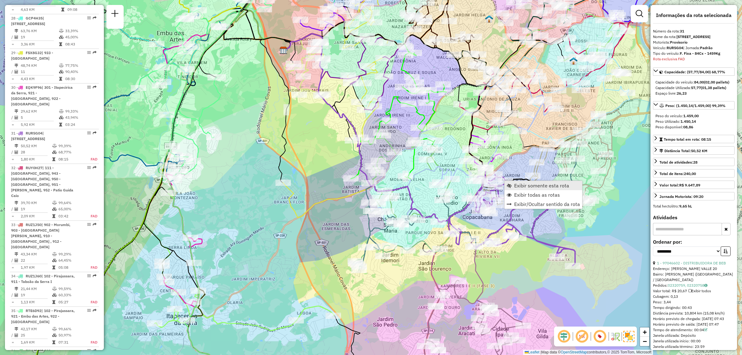
scroll to position [1292, 0]
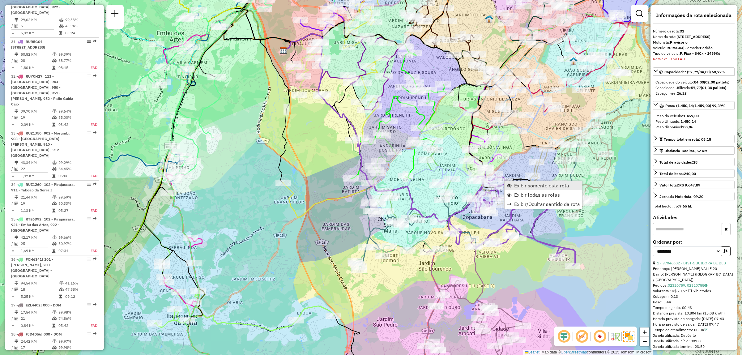
click at [517, 189] on link "Exibir somente esta rota" at bounding box center [543, 185] width 78 height 9
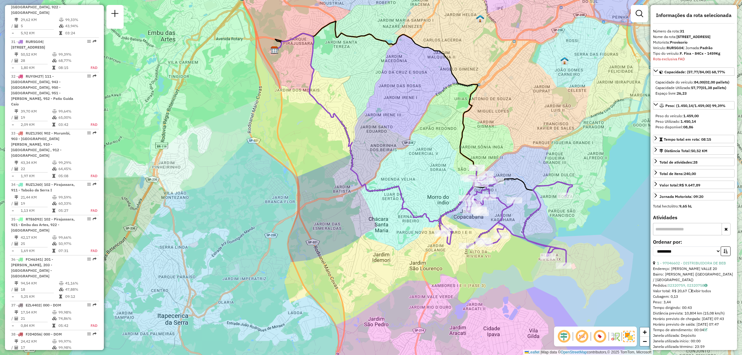
drag, startPoint x: 458, startPoint y: 219, endPoint x: 511, endPoint y: 184, distance: 62.7
click at [511, 184] on div "Janela de atendimento Grade de atendimento Capacidade Transportadoras Veículos …" at bounding box center [371, 177] width 742 height 355
click at [516, 192] on span "Exibir todas as rotas" at bounding box center [517, 193] width 46 height 5
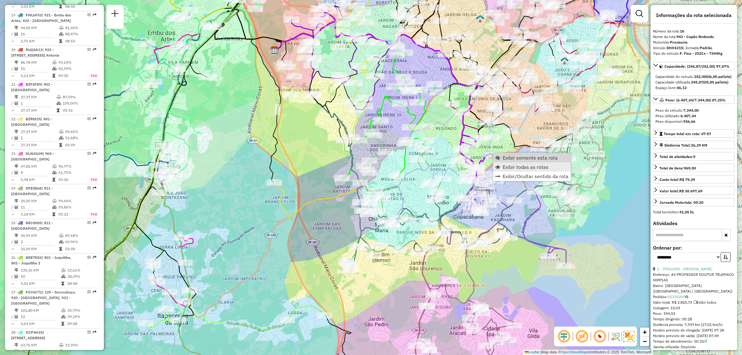
scroll to position [750, 0]
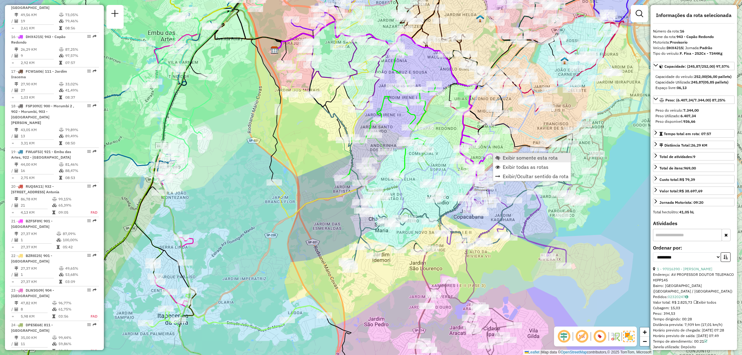
click at [548, 154] on link "Exibir somente esta rota" at bounding box center [532, 157] width 78 height 9
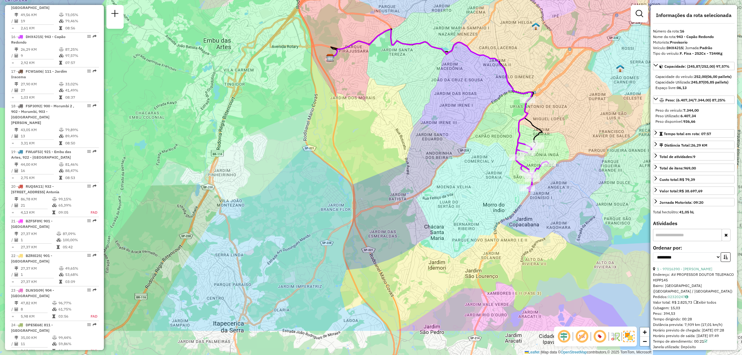
drag, startPoint x: 583, startPoint y: 181, endPoint x: 550, endPoint y: 121, distance: 68.3
click at [550, 121] on div "Janela de atendimento Grade de atendimento Capacidade Transportadoras Veículos …" at bounding box center [371, 177] width 742 height 355
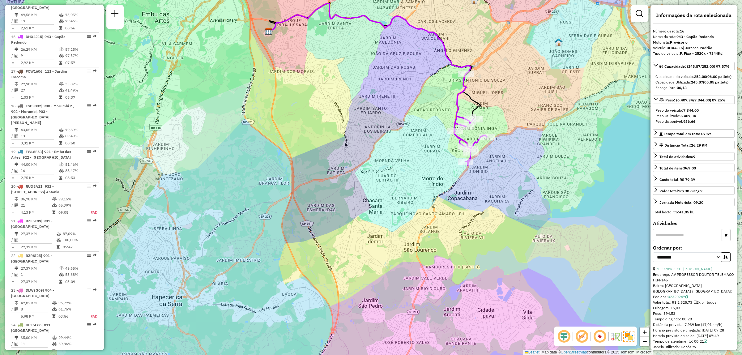
drag, startPoint x: 578, startPoint y: 212, endPoint x: 515, endPoint y: 185, distance: 67.8
click at [515, 185] on div "Janela de atendimento Grade de atendimento Capacidade Transportadoras Veículos …" at bounding box center [371, 177] width 742 height 355
click at [518, 138] on div "Janela de atendimento Grade de atendimento Capacidade Transportadoras Veículos …" at bounding box center [371, 177] width 742 height 355
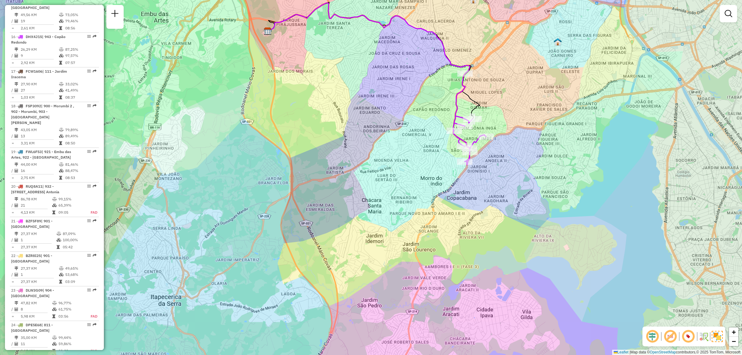
select select "**********"
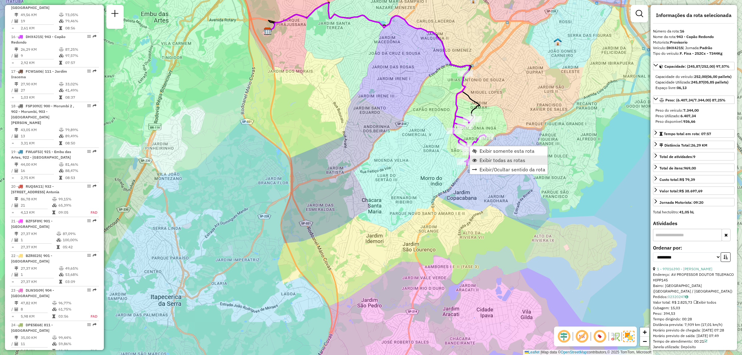
click at [494, 160] on span "Exibir todas as rotas" at bounding box center [502, 160] width 46 height 5
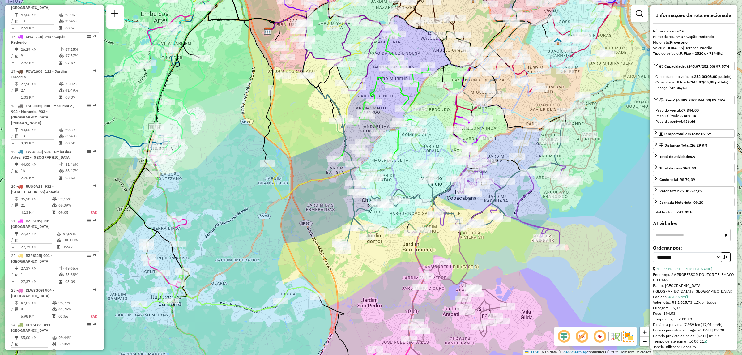
click at [511, 209] on div "Rota 31 - Placa RUR5G04 97024136 - AMORIN LANCHES Janela de atendimento Grade d…" at bounding box center [371, 177] width 742 height 355
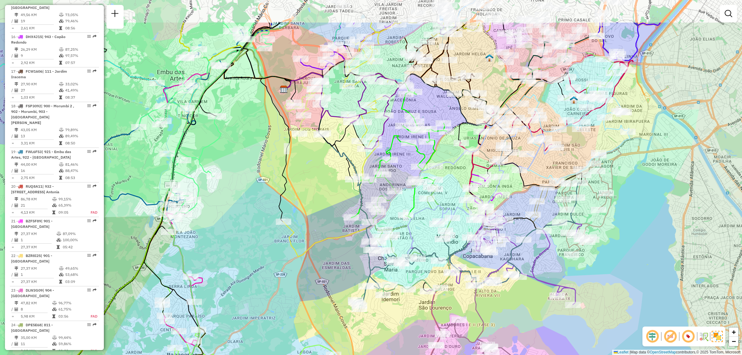
drag, startPoint x: 266, startPoint y: 114, endPoint x: 282, endPoint y: 172, distance: 60.3
click at [282, 172] on icon at bounding box center [276, 148] width 30 height 145
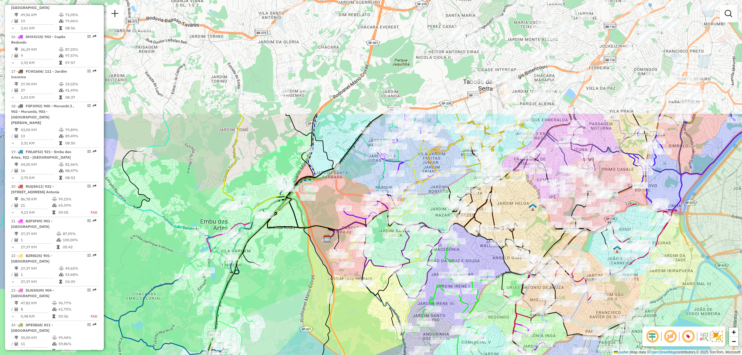
drag, startPoint x: 486, startPoint y: 63, endPoint x: 529, endPoint y: 213, distance: 155.4
click at [529, 213] on div "Janela de atendimento Grade de atendimento Capacidade Transportadoras Veículos …" at bounding box center [371, 177] width 742 height 355
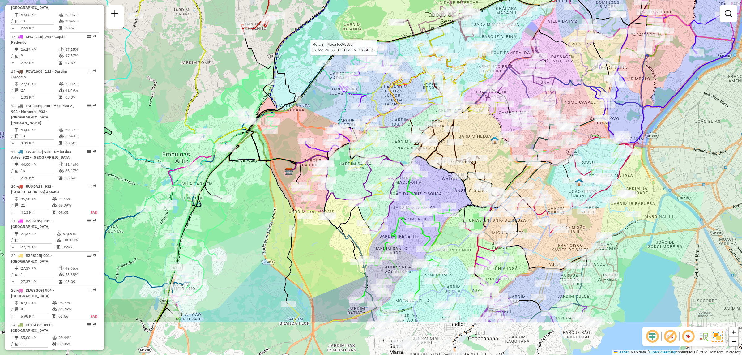
drag, startPoint x: 529, startPoint y: 236, endPoint x: 468, endPoint y: 169, distance: 90.4
click at [468, 169] on icon at bounding box center [392, 169] width 207 height 55
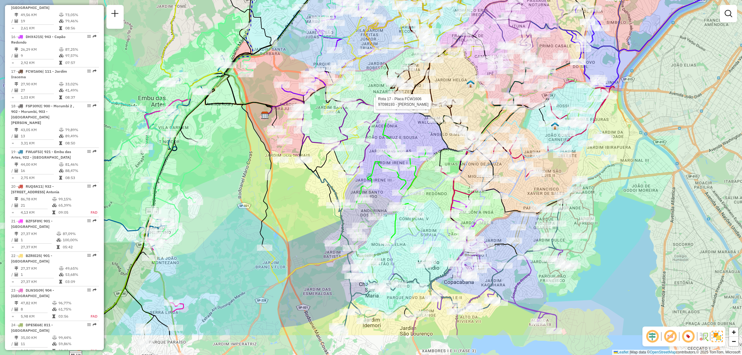
drag, startPoint x: 546, startPoint y: 234, endPoint x: 533, endPoint y: 194, distance: 42.1
click at [533, 194] on div "Rota 3 - Placa FXV5J55 97022120 - AF DE LIMA MERCADO - Rota 17 - Placa FCW1606 …" at bounding box center [371, 177] width 742 height 355
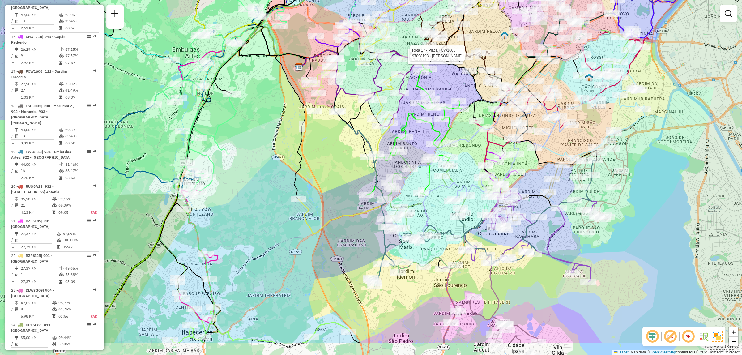
drag, startPoint x: 590, startPoint y: 282, endPoint x: 622, endPoint y: 234, distance: 57.3
click at [622, 234] on div "Rota 3 - Placa FXV5J55 97022120 - AF DE LIMA MERCADO - Rota 17 - Placa FCW1606 …" at bounding box center [371, 177] width 742 height 355
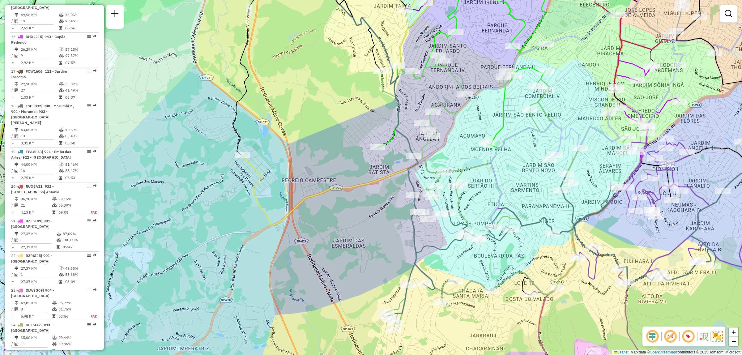
drag, startPoint x: 575, startPoint y: 224, endPoint x: 552, endPoint y: 214, distance: 25.7
click at [552, 214] on div "Rota 3 - Placa FXV5J55 97022120 - AF DE LIMA MERCADO - Rota 17 - Placa FCW1606 …" at bounding box center [371, 177] width 742 height 355
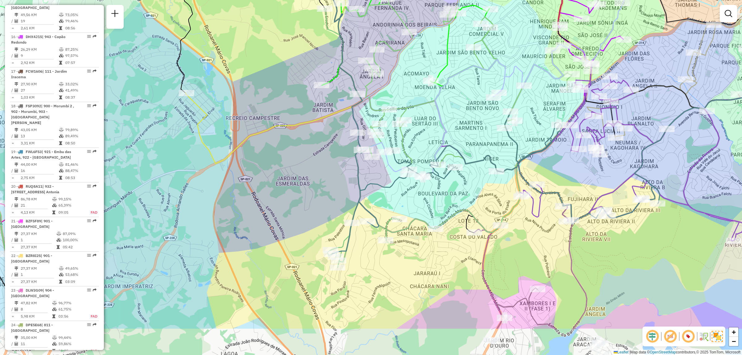
drag, startPoint x: 552, startPoint y: 214, endPoint x: 496, endPoint y: 152, distance: 83.6
click at [496, 152] on div "Rota 3 - Placa FXV5J55 97022120 - AF DE LIMA MERCADO - Rota 17 - Placa FCW1606 …" at bounding box center [371, 177] width 742 height 355
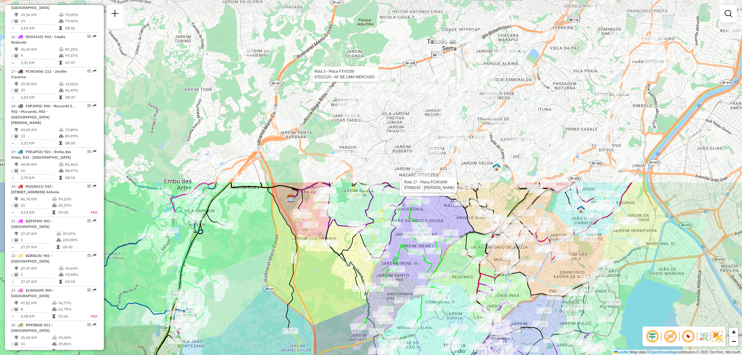
drag, startPoint x: 566, startPoint y: 82, endPoint x: 530, endPoint y: 300, distance: 220.8
click at [530, 298] on icon at bounding box center [430, 240] width 278 height 116
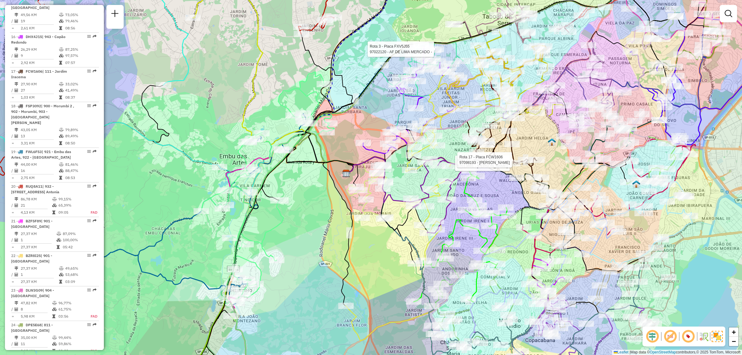
drag, startPoint x: 443, startPoint y: 223, endPoint x: 500, endPoint y: 197, distance: 62.8
click at [500, 197] on div "Rota 3 - Placa FXV5J55 97022120 - AF DE LIMA MERCADO - Rota 17 - Placa FCW1606 …" at bounding box center [371, 177] width 742 height 355
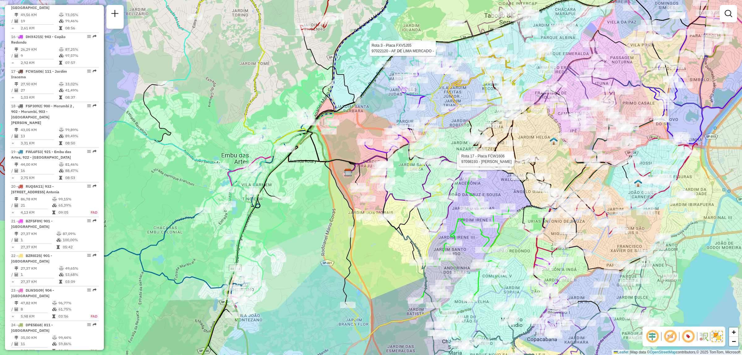
scroll to position [1816, 0]
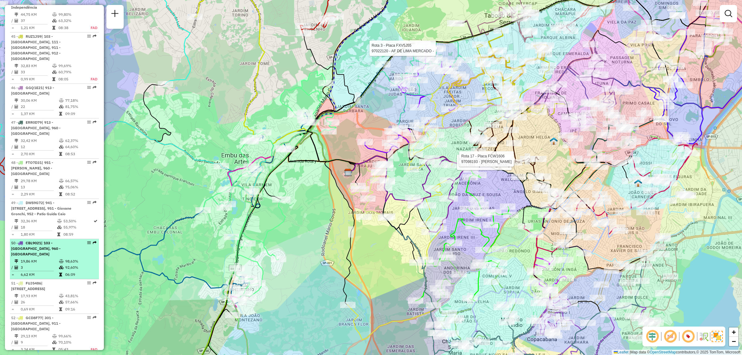
select select "**********"
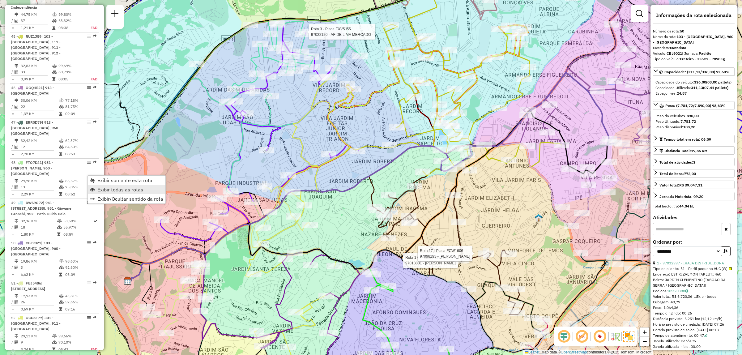
click at [116, 190] on span "Exibir todas as rotas" at bounding box center [120, 189] width 46 height 5
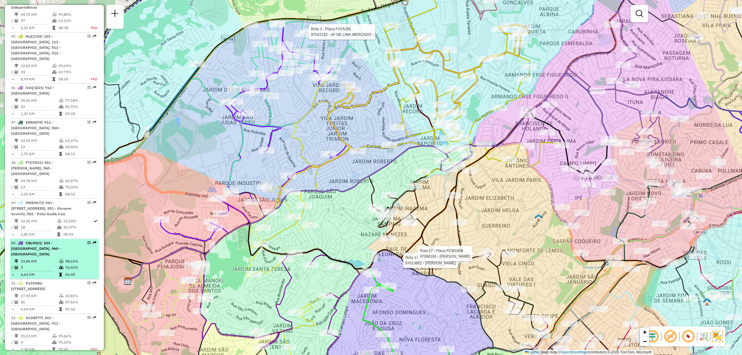
click at [89, 241] on em at bounding box center [89, 243] width 4 height 4
select select "**********"
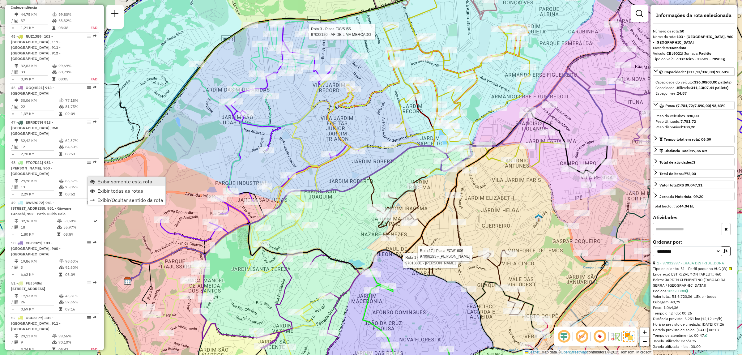
click at [118, 180] on span "Exibir somente esta rota" at bounding box center [124, 181] width 55 height 5
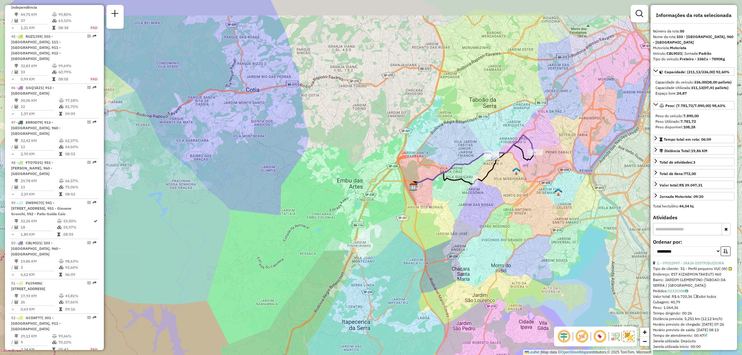
drag, startPoint x: 601, startPoint y: 142, endPoint x: 549, endPoint y: 173, distance: 60.4
click at [549, 173] on div "Janela de atendimento Grade de atendimento Capacidade Transportadoras Veículos …" at bounding box center [371, 177] width 742 height 355
